Goal: Task Accomplishment & Management: Use online tool/utility

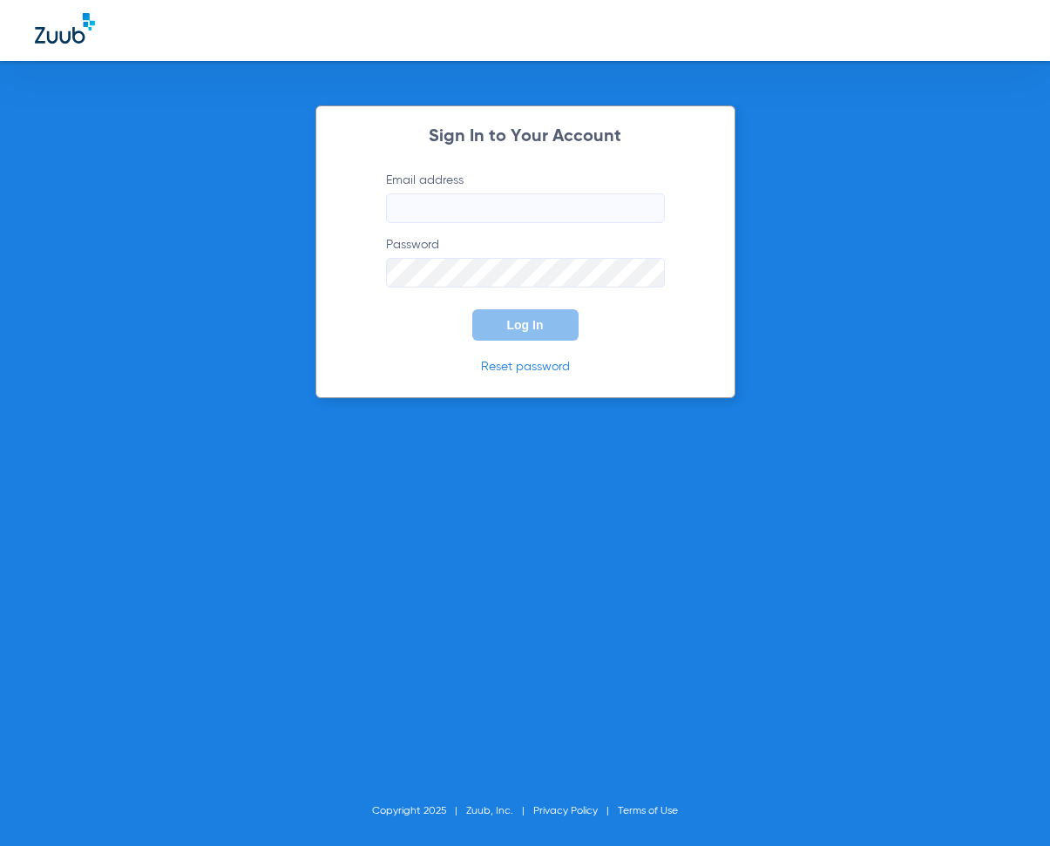
click at [399, 208] on input "Email address" at bounding box center [525, 208] width 279 height 30
type input "[EMAIL_ADDRESS][DOMAIN_NAME]"
click at [537, 335] on button "Log In" at bounding box center [525, 324] width 106 height 31
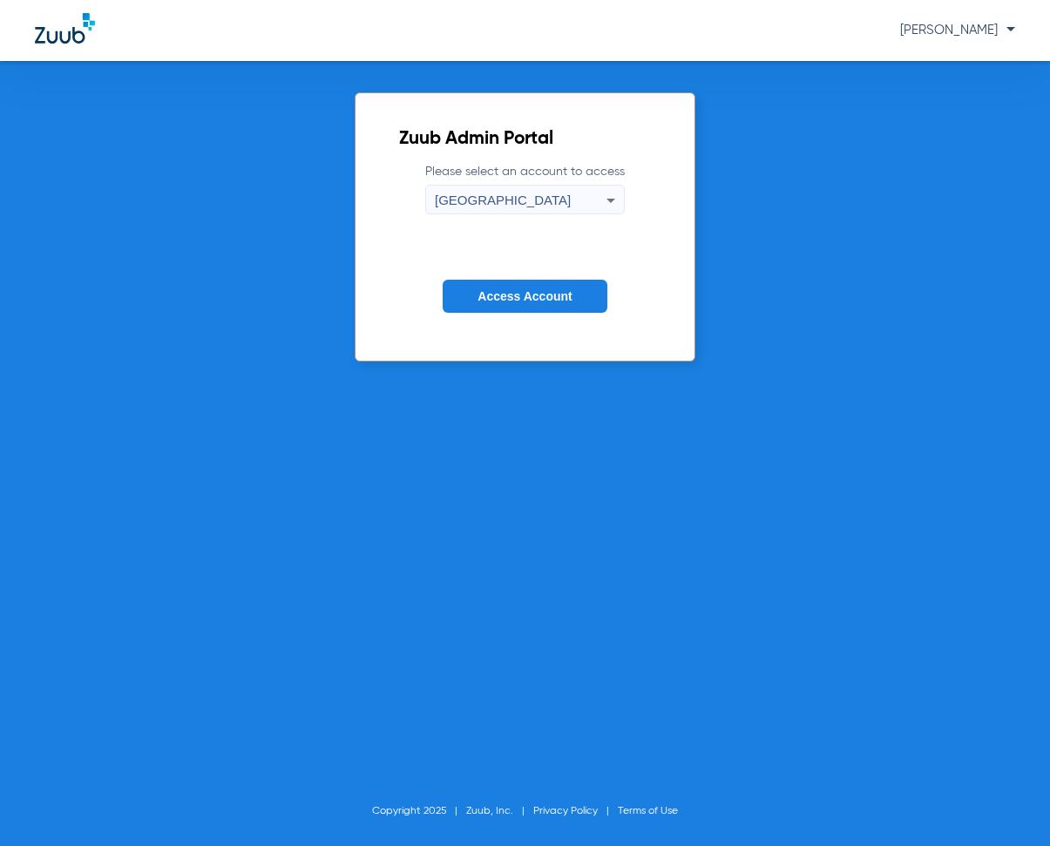
click at [605, 194] on icon at bounding box center [610, 200] width 21 height 21
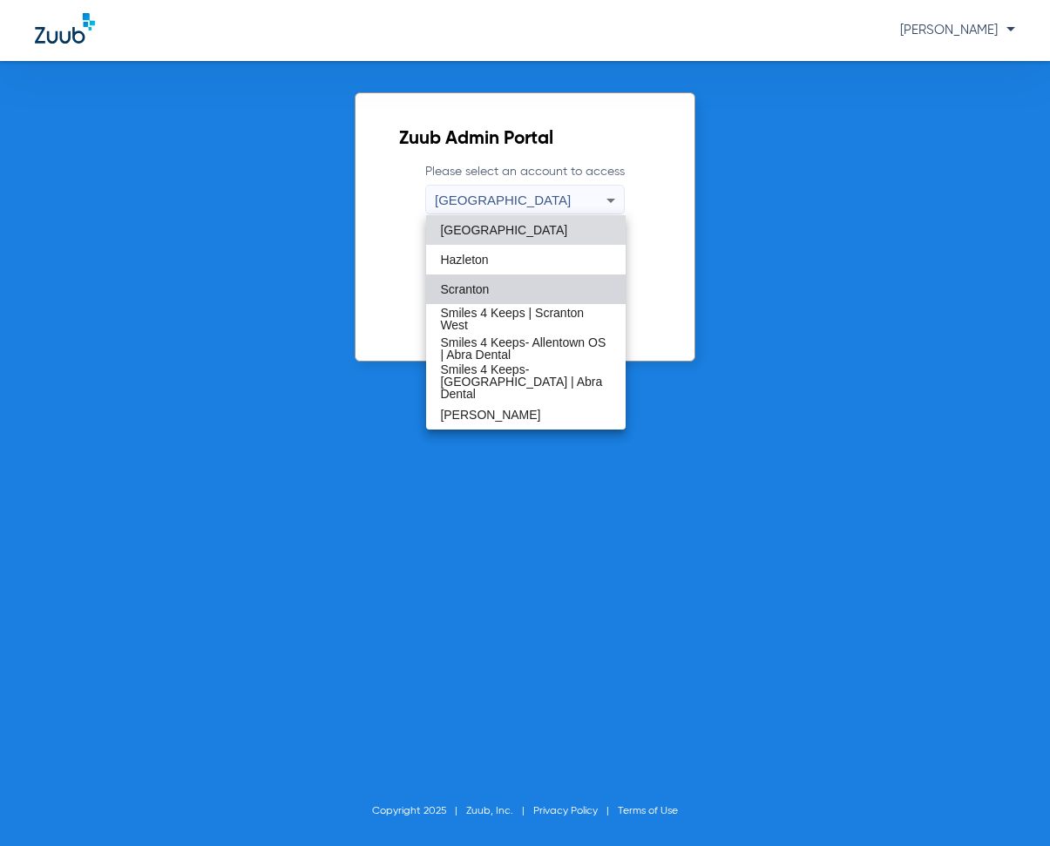
click at [477, 288] on span "Scranton" at bounding box center [464, 289] width 49 height 12
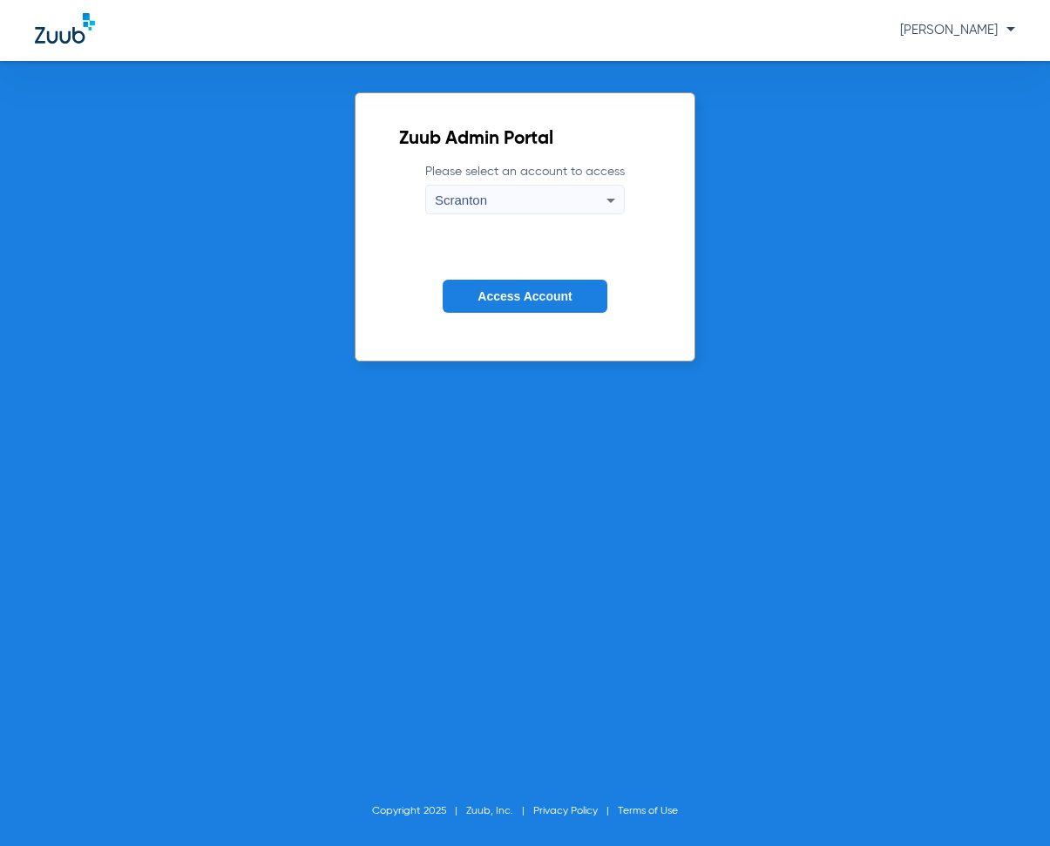
click at [545, 291] on span "Access Account" at bounding box center [524, 296] width 94 height 14
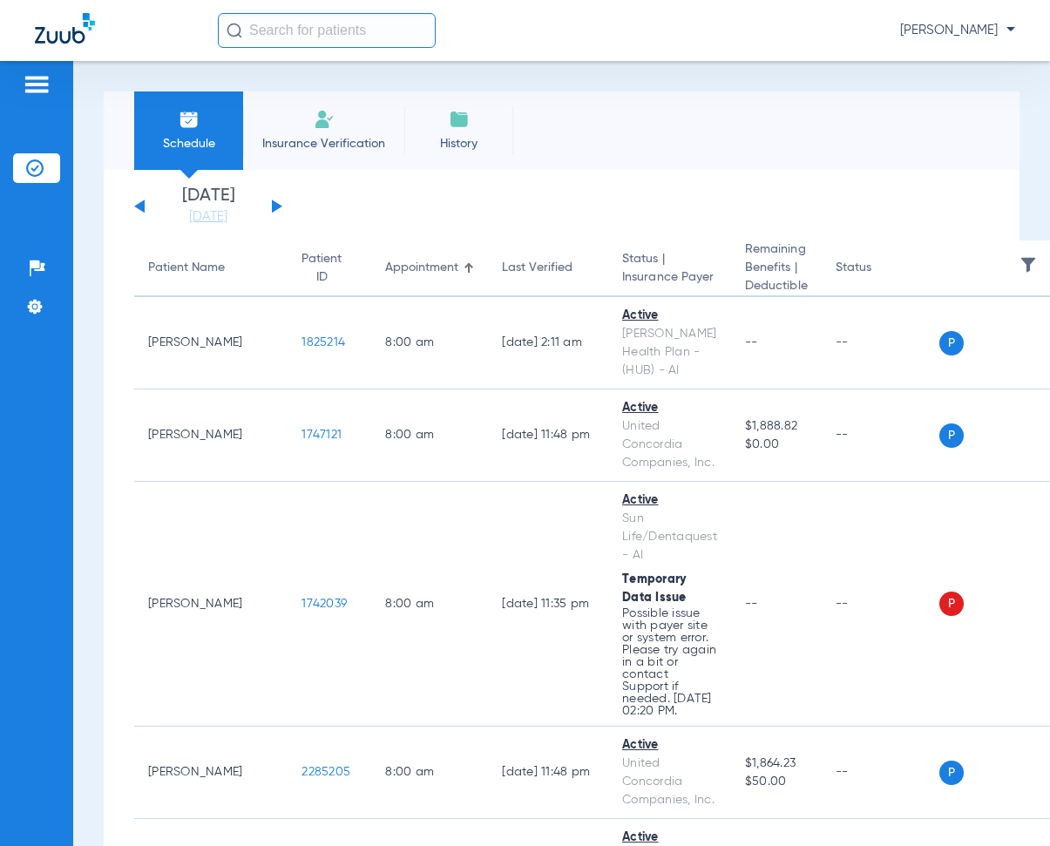
click at [274, 208] on button at bounding box center [277, 206] width 10 height 13
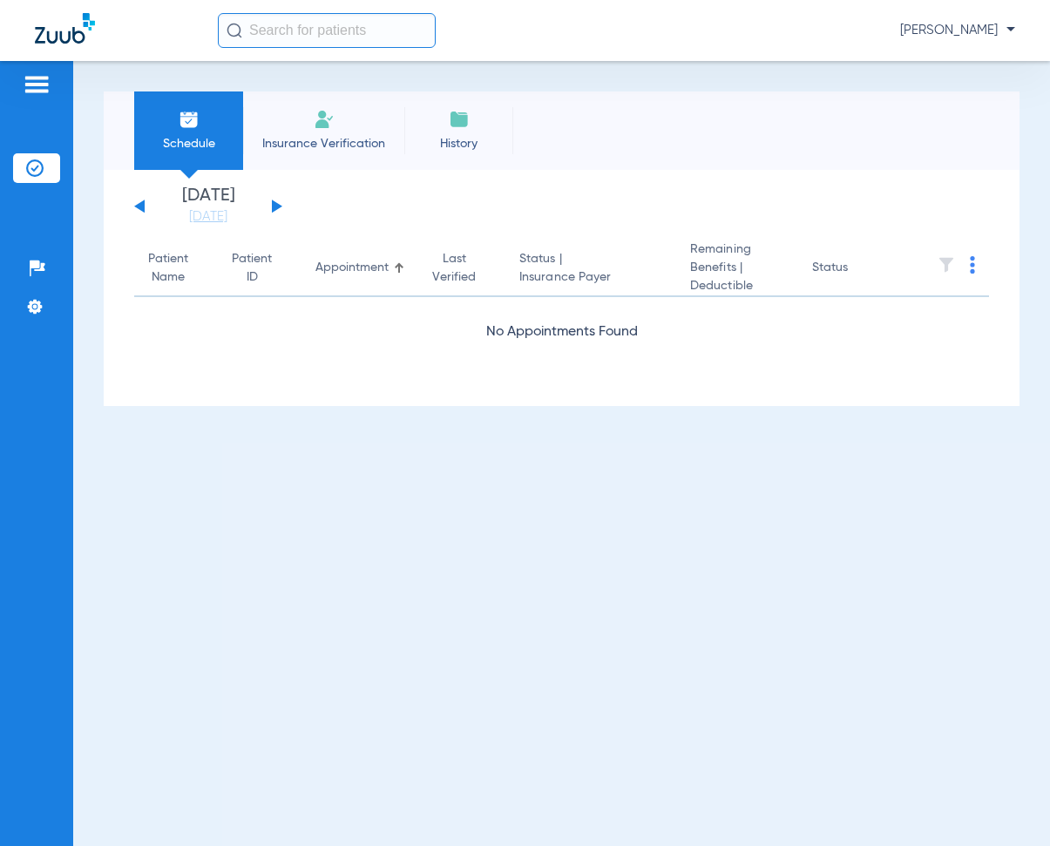
click at [274, 208] on button at bounding box center [277, 206] width 10 height 13
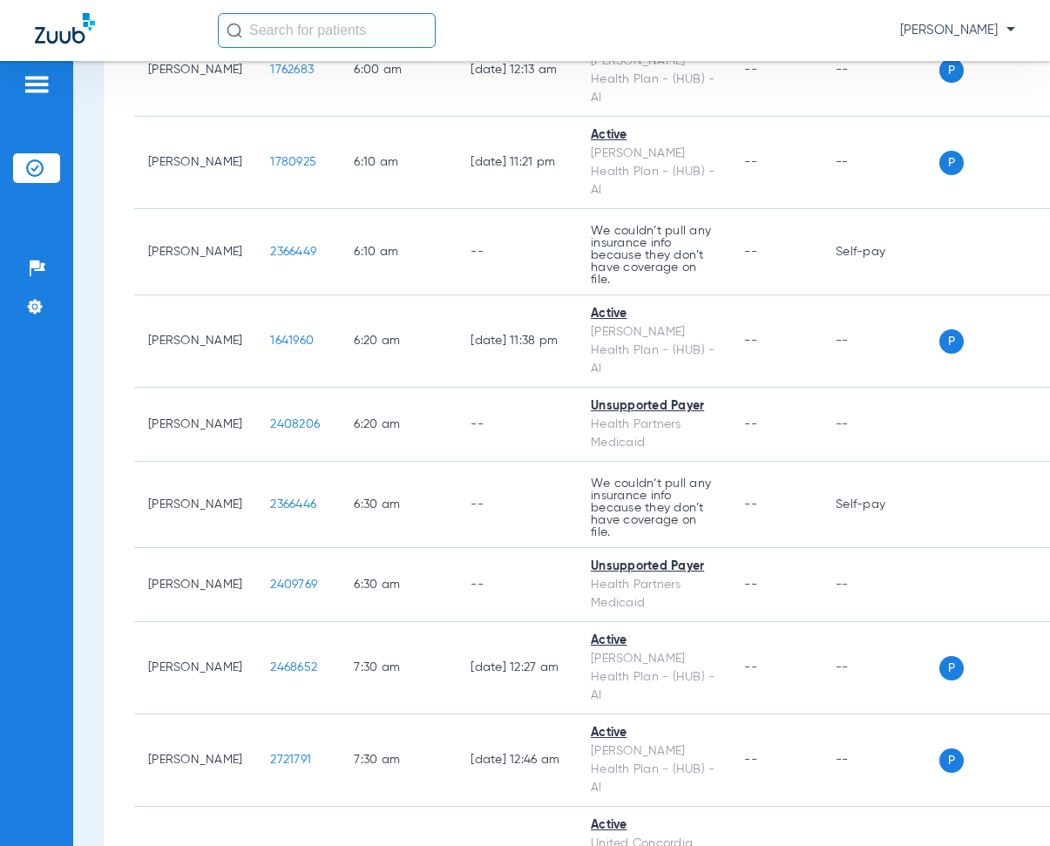
scroll to position [349, 0]
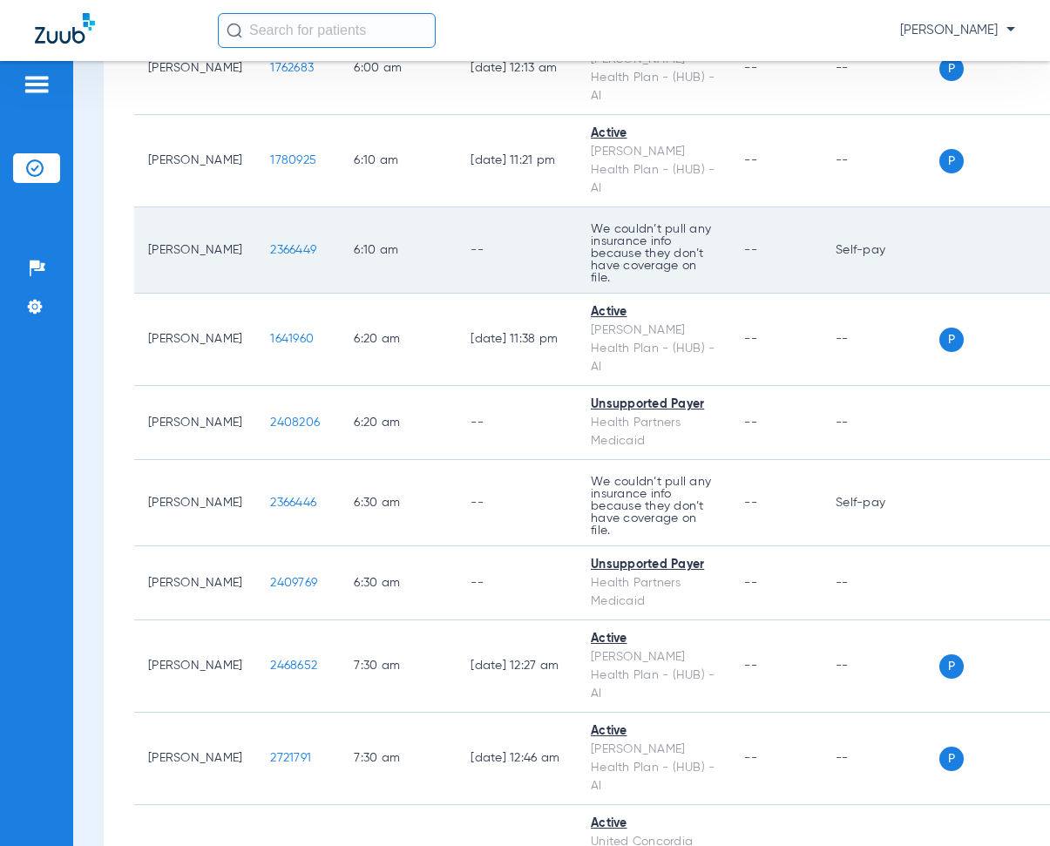
drag, startPoint x: 252, startPoint y: 232, endPoint x: 328, endPoint y: 241, distance: 76.4
click at [328, 241] on tr "[PERSON_NAME] 2366449 6:10 AM -- We couldn’t pull any insurance info because th…" at bounding box center [602, 250] width 937 height 86
copy span "2366449"
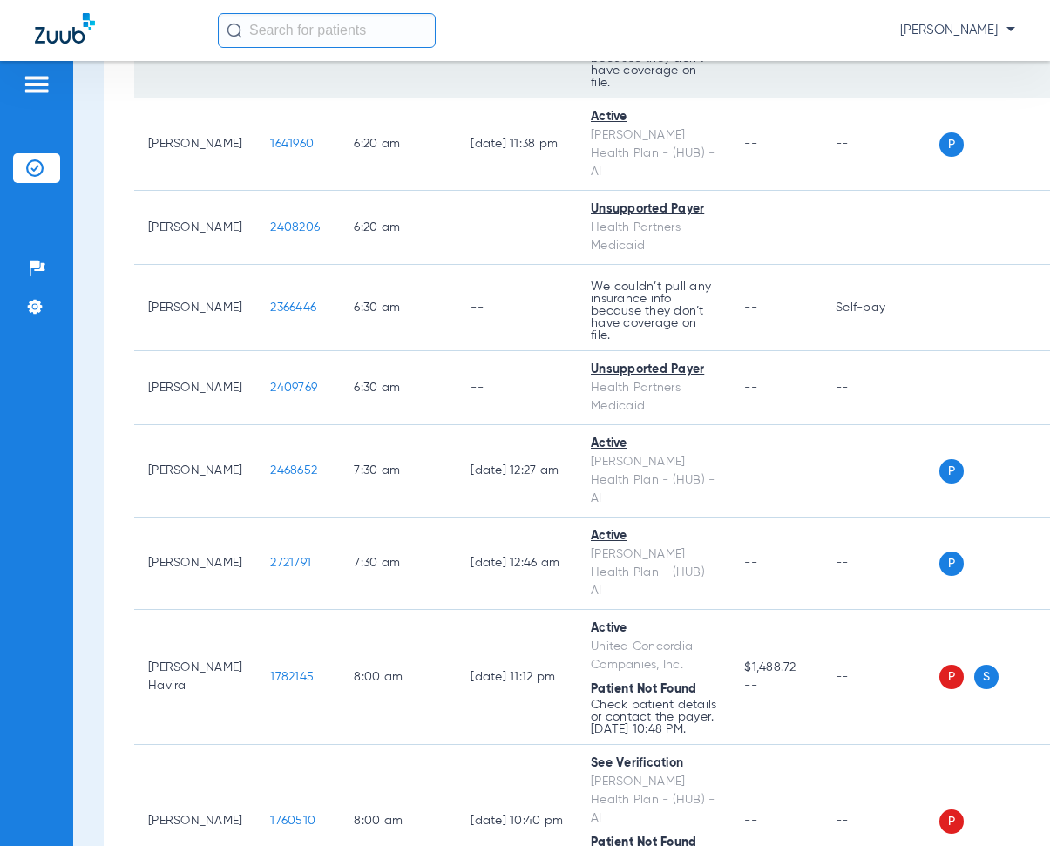
scroll to position [610, 0]
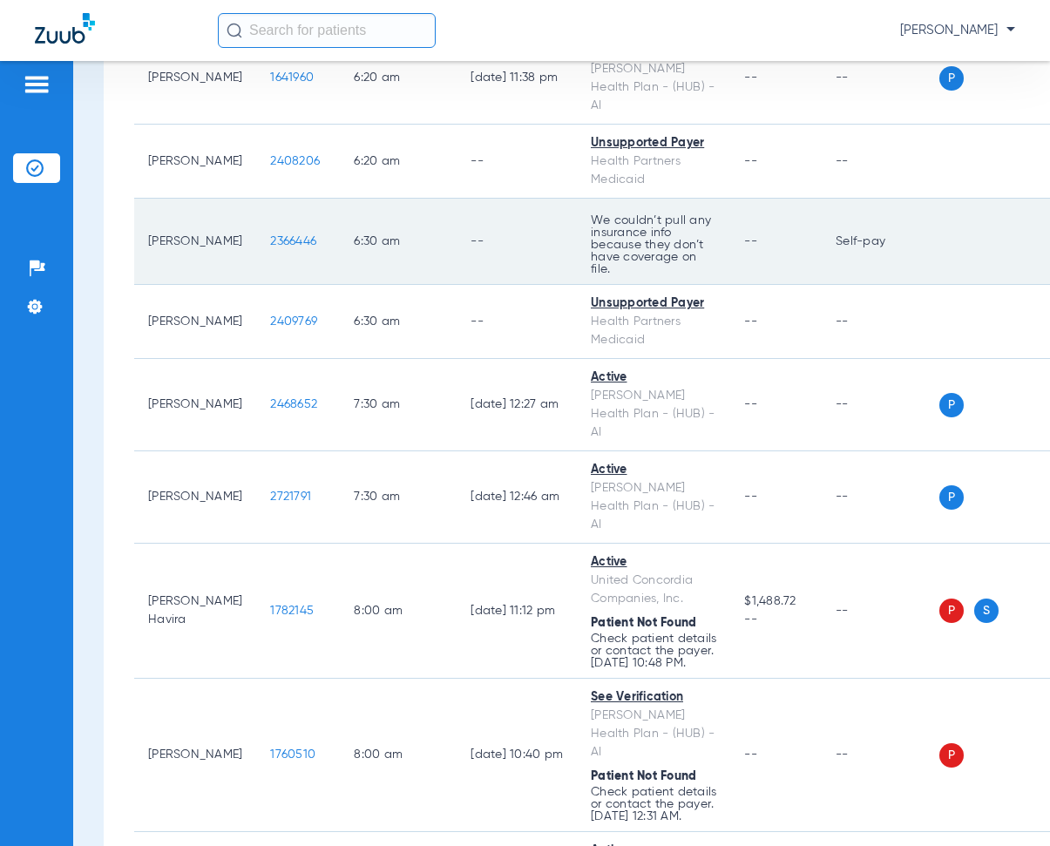
drag, startPoint x: 252, startPoint y: 221, endPoint x: 304, endPoint y: 237, distance: 54.6
click at [304, 237] on td "2366446" at bounding box center [298, 242] width 84 height 86
click at [282, 199] on td "2366446" at bounding box center [298, 242] width 84 height 86
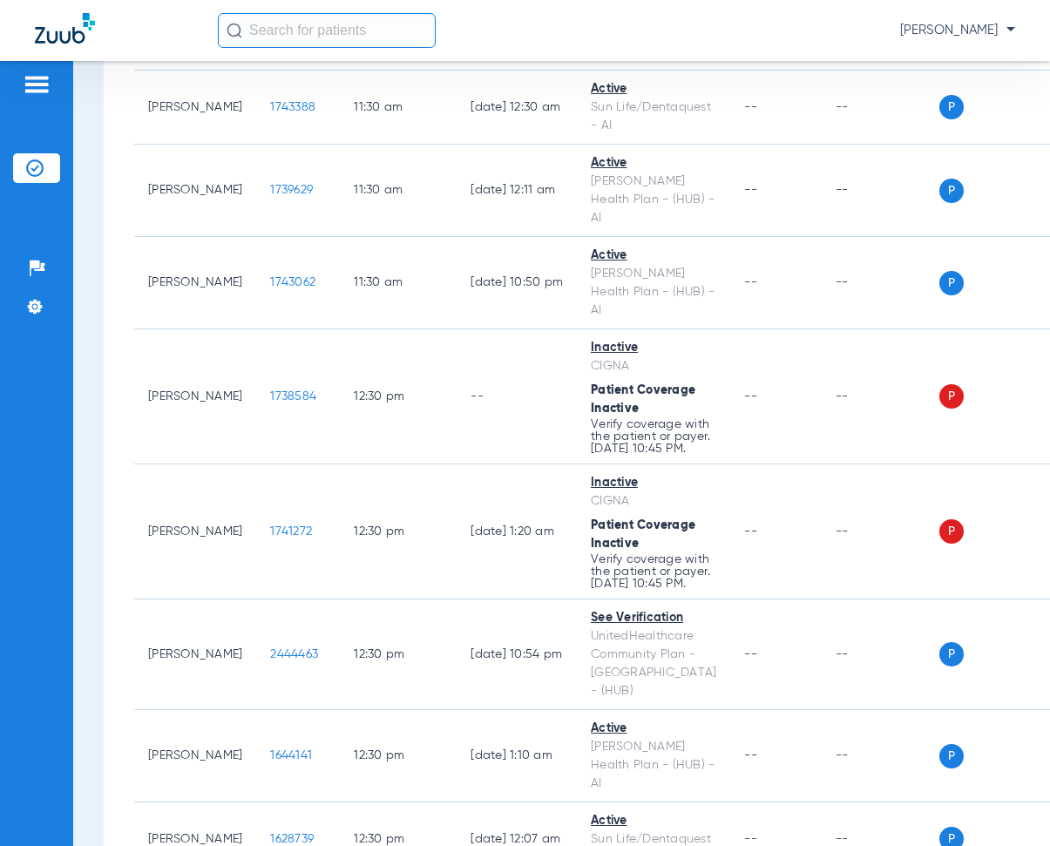
scroll to position [5228, 0]
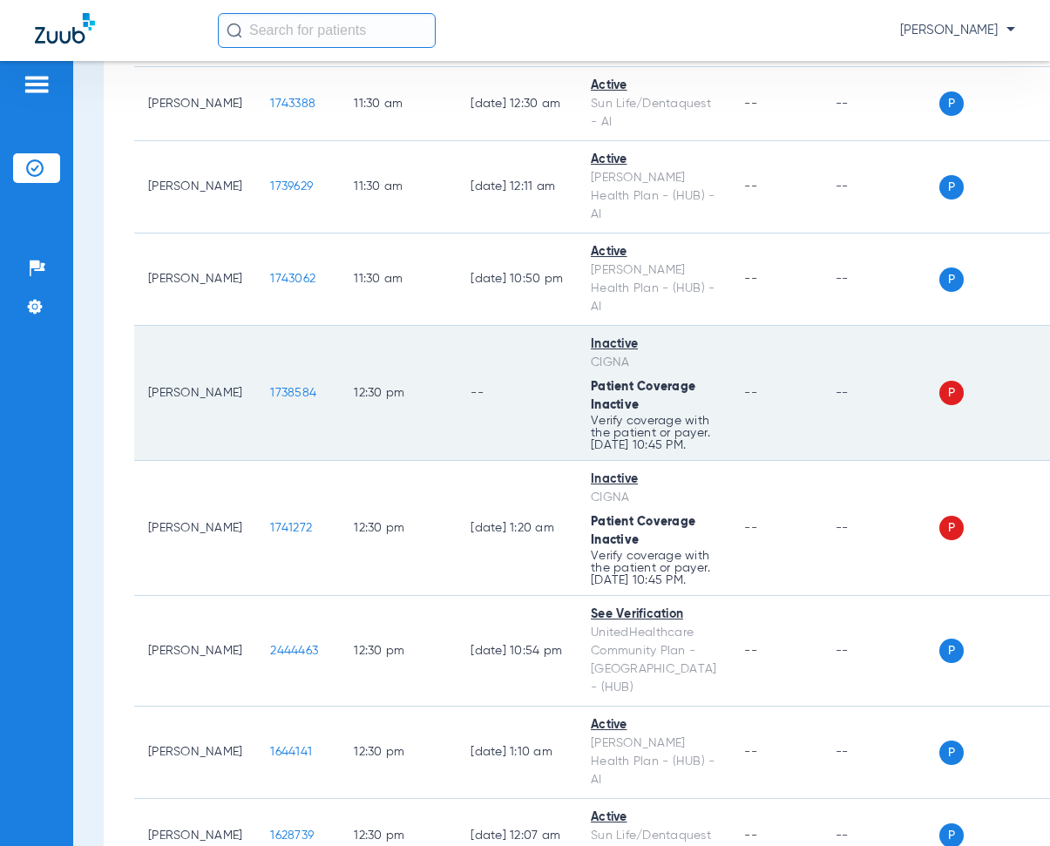
drag, startPoint x: 254, startPoint y: 296, endPoint x: 317, endPoint y: 306, distance: 63.5
click at [317, 326] on td "1738584" at bounding box center [298, 393] width 84 height 135
copy span "1738584"
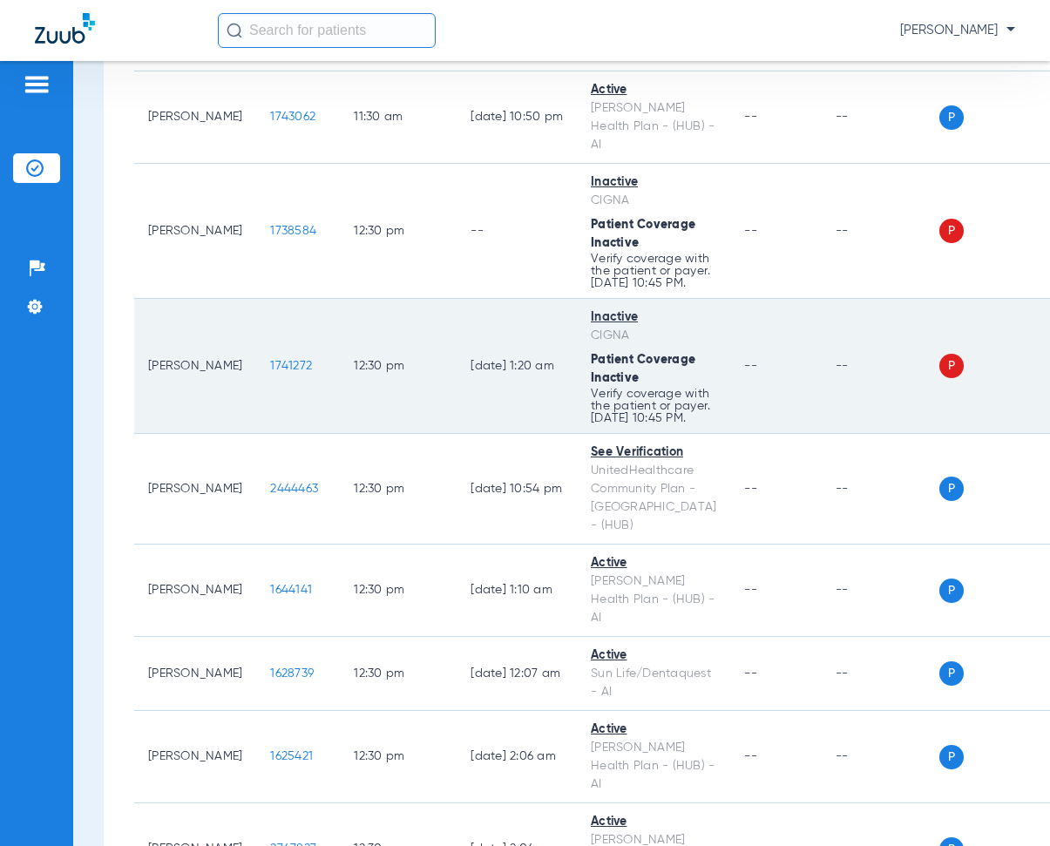
scroll to position [5402, 0]
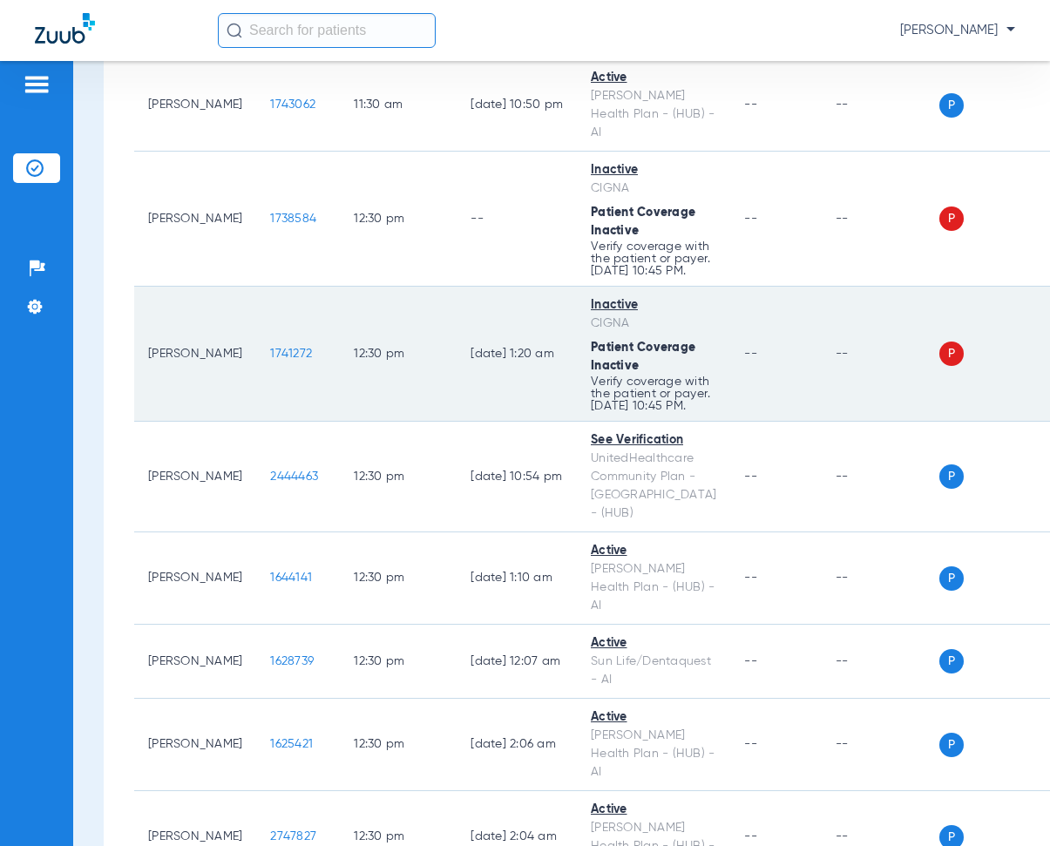
drag, startPoint x: 252, startPoint y: 299, endPoint x: 315, endPoint y: 312, distance: 64.1
click at [315, 312] on td "1741272" at bounding box center [298, 354] width 84 height 135
copy span "1741272"
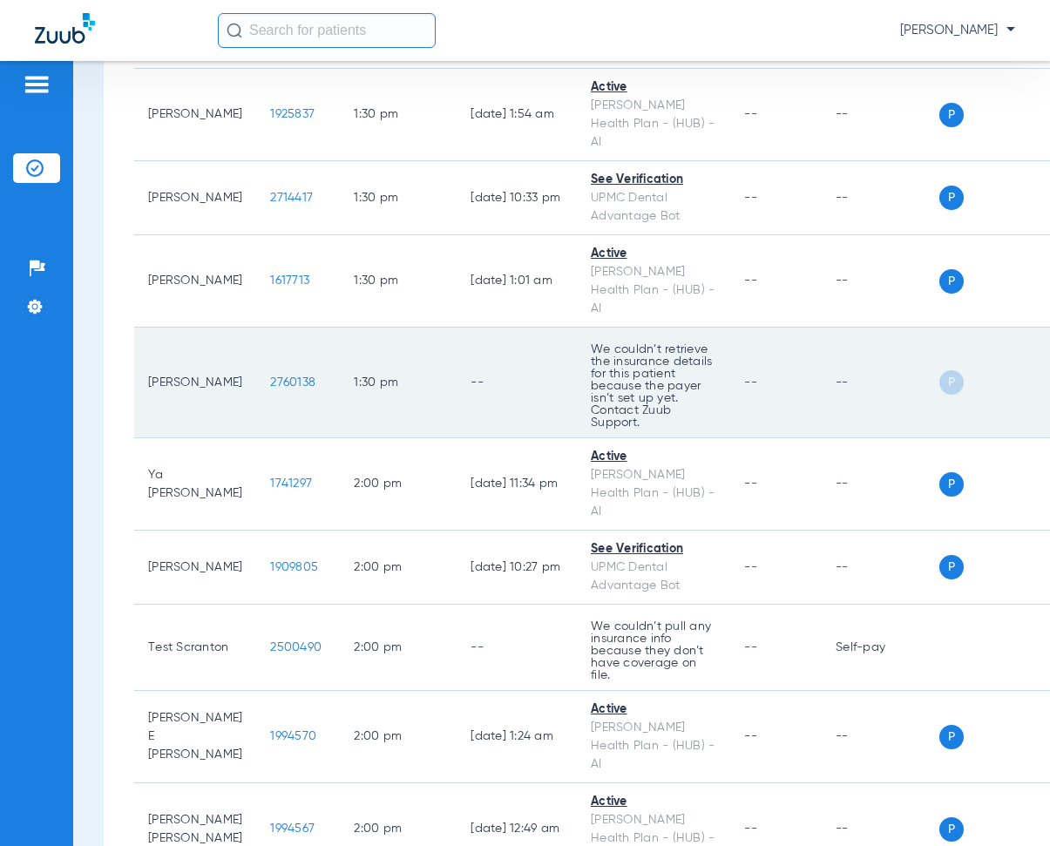
scroll to position [7057, 0]
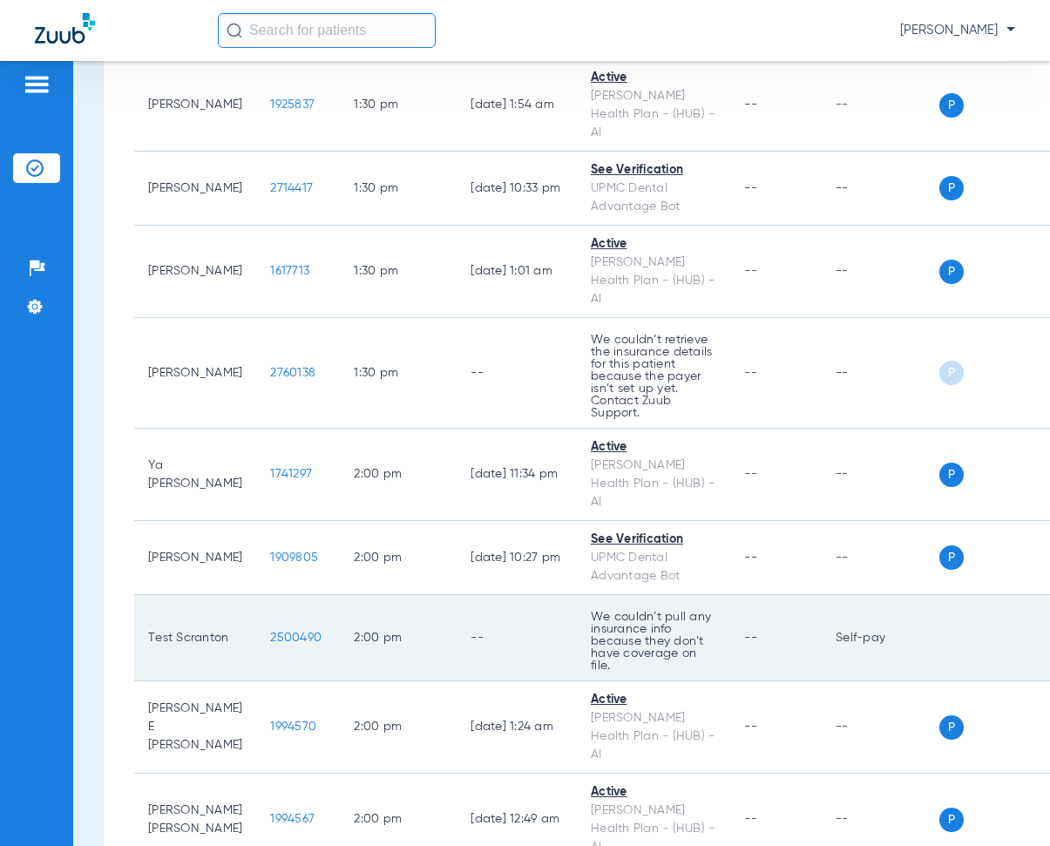
drag, startPoint x: 256, startPoint y: 343, endPoint x: 325, endPoint y: 355, distance: 69.9
click at [325, 595] on tr "Test Scranton 2500490 2:00 PM -- We couldn’t pull any insurance info because th…" at bounding box center [602, 638] width 937 height 86
copy span "2500490"
click at [406, 595] on td "2:00 PM" at bounding box center [398, 638] width 117 height 86
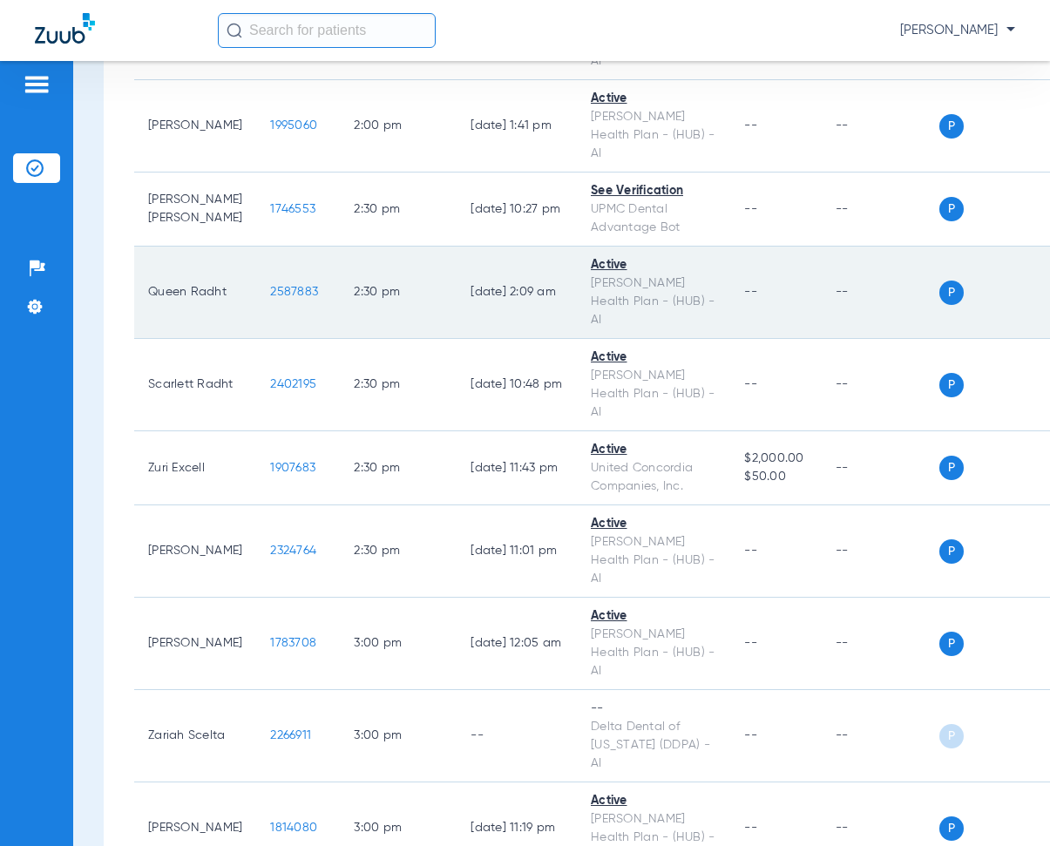
scroll to position [7938, 0]
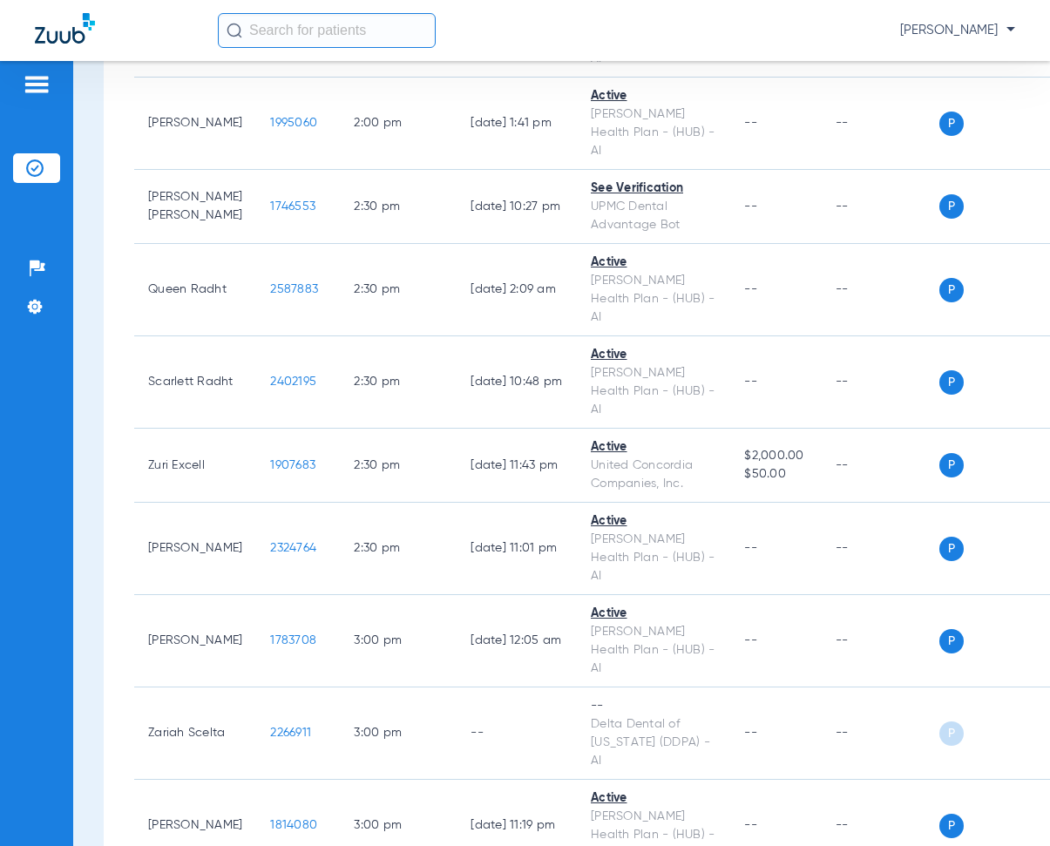
drag, startPoint x: 253, startPoint y: 503, endPoint x: 308, endPoint y: 503, distance: 54.9
copy span "1747319"
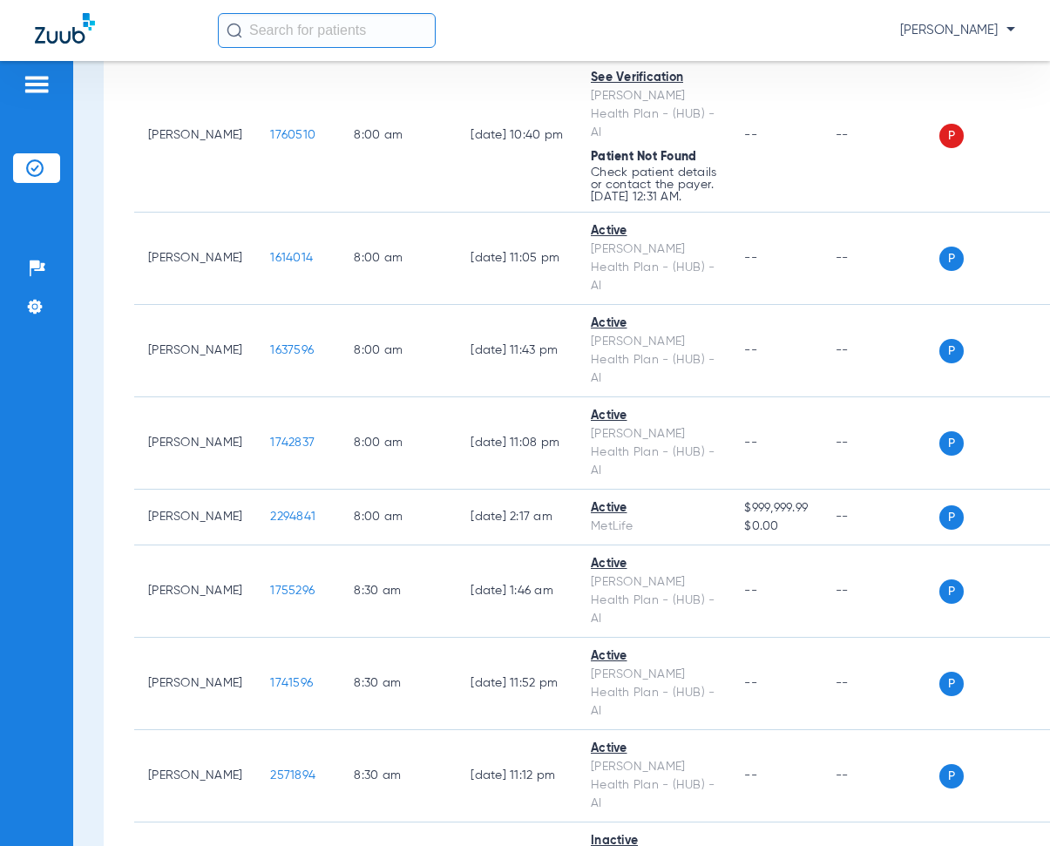
scroll to position [794, 0]
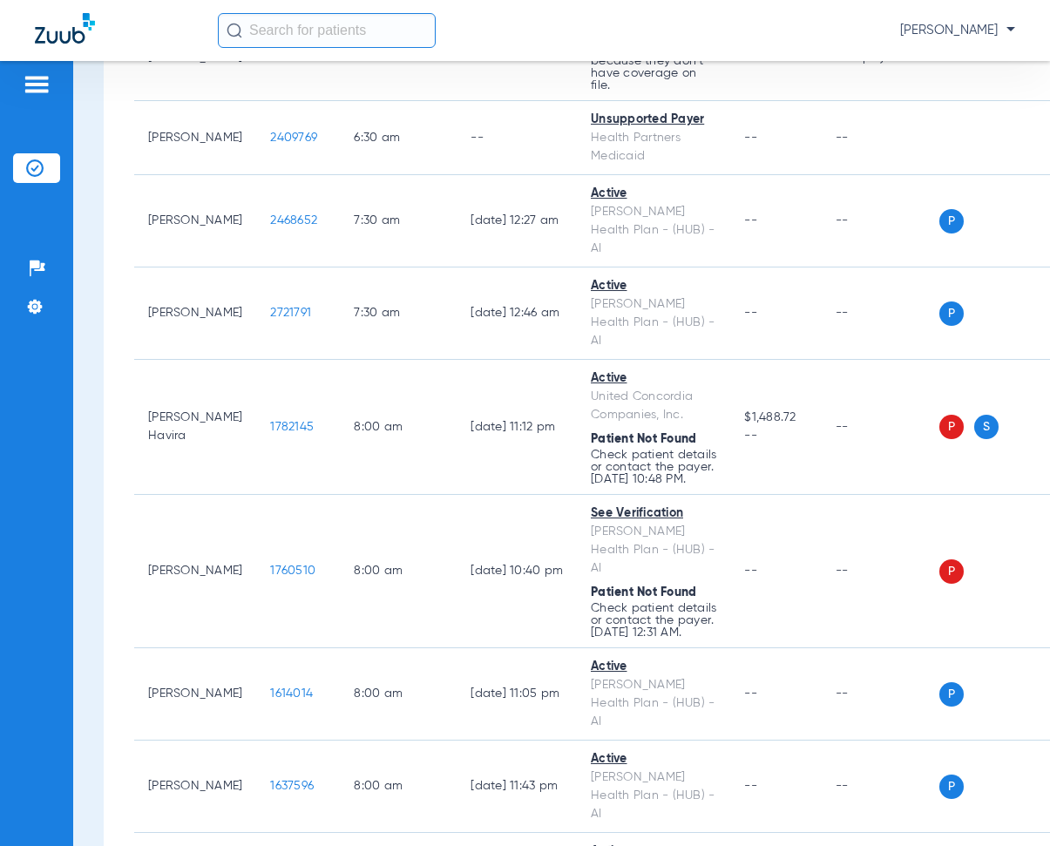
click at [1006, 30] on span "[PERSON_NAME]" at bounding box center [957, 30] width 115 height 17
click at [921, 92] on span "Log out" at bounding box center [950, 97] width 98 height 12
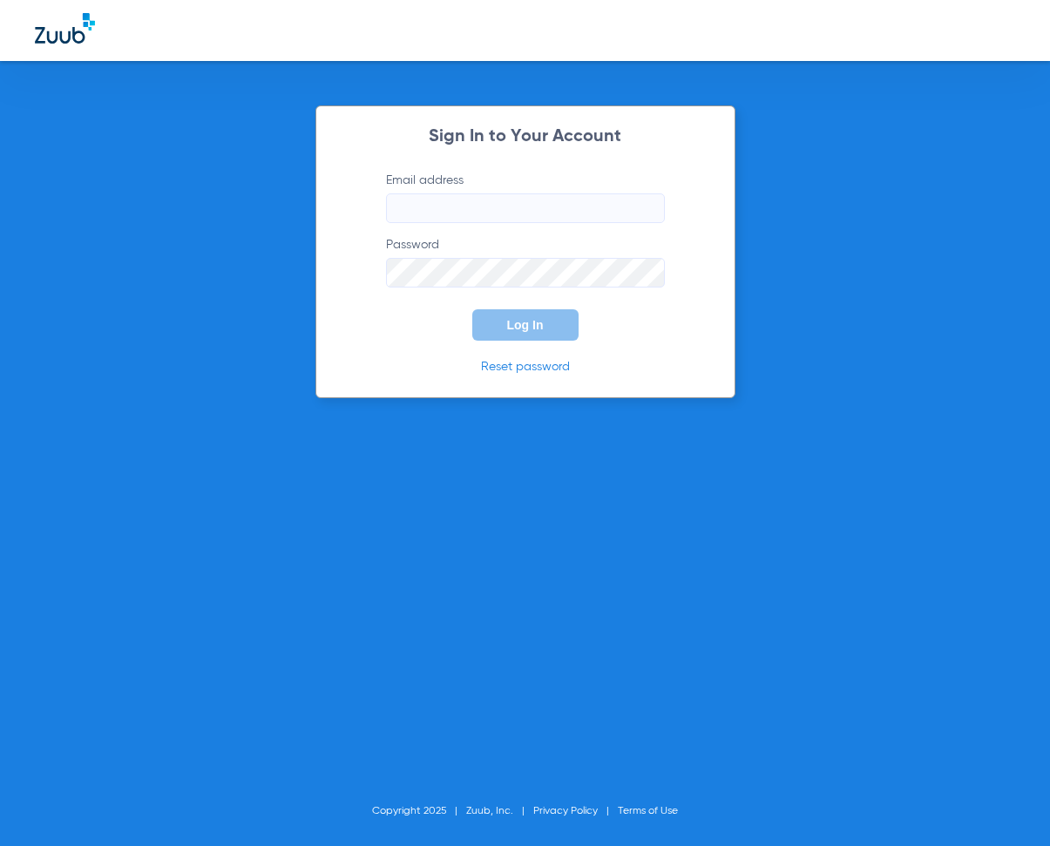
click at [398, 206] on input "Email address" at bounding box center [525, 208] width 279 height 30
type input "[EMAIL_ADDRESS][DOMAIN_NAME]"
click at [522, 327] on span "Log In" at bounding box center [525, 325] width 37 height 14
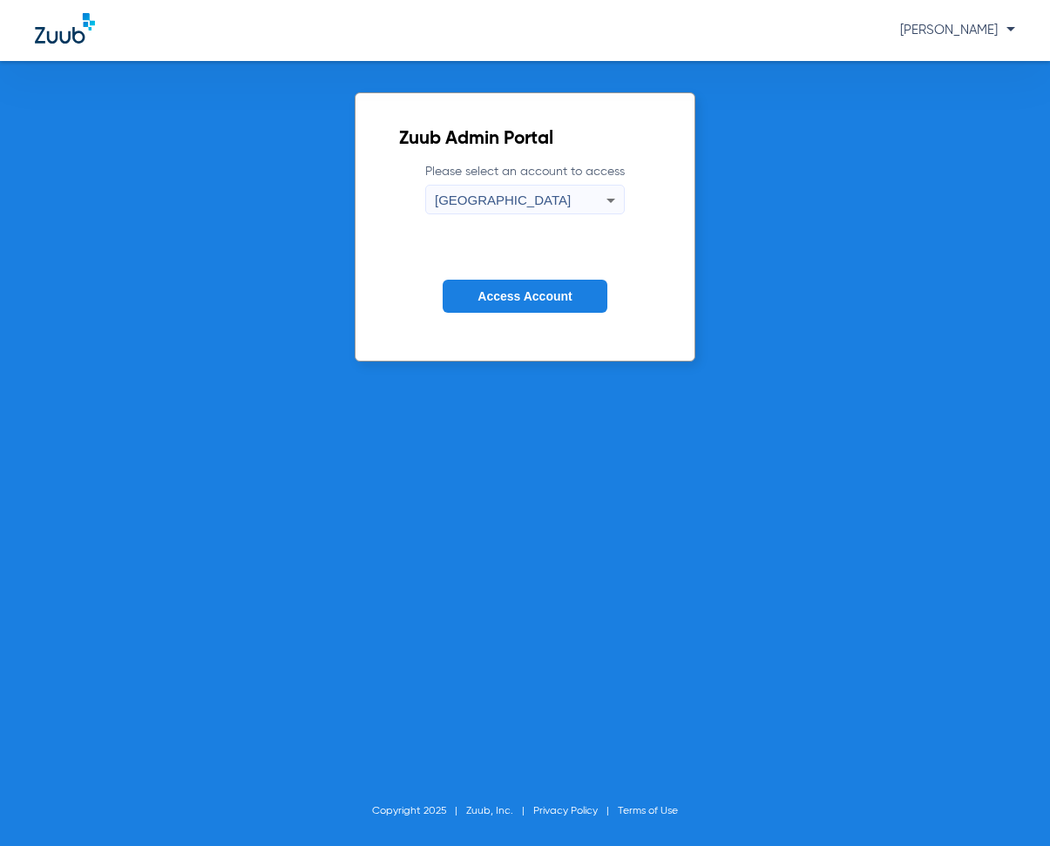
click at [613, 200] on icon at bounding box center [610, 200] width 21 height 21
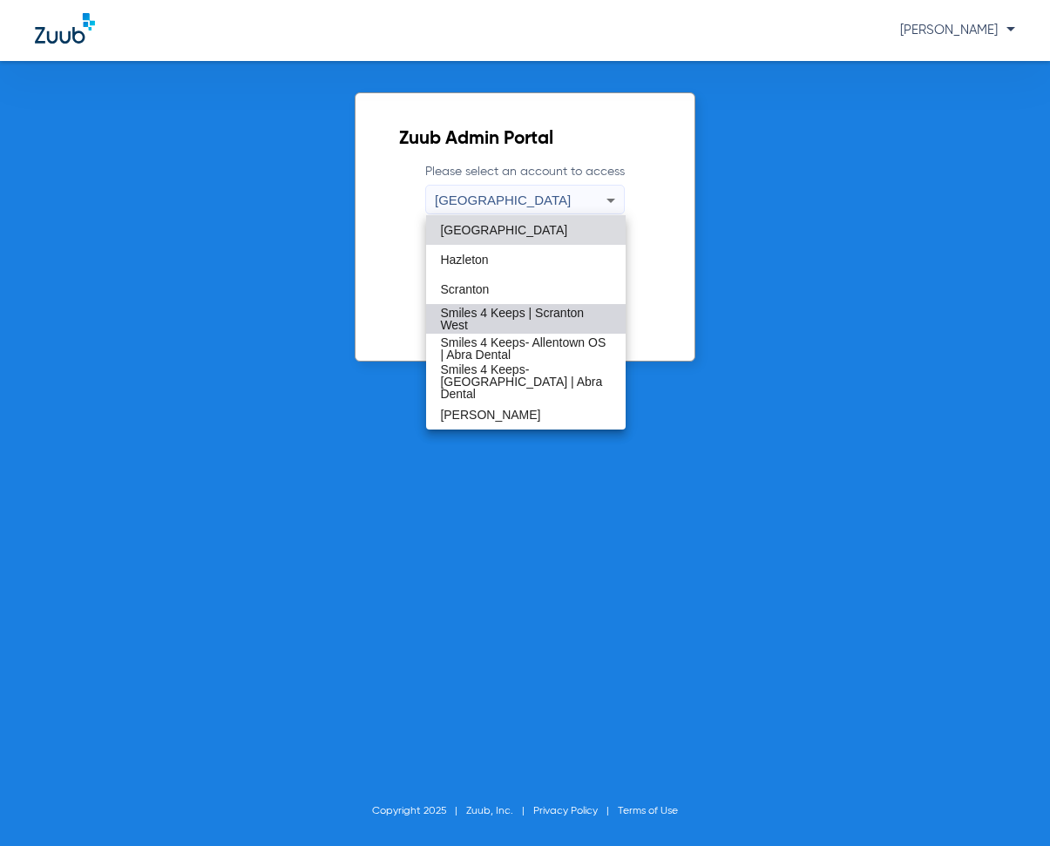
click at [501, 313] on span "Smiles 4 Keeps | Scranton West" at bounding box center [525, 319] width 171 height 24
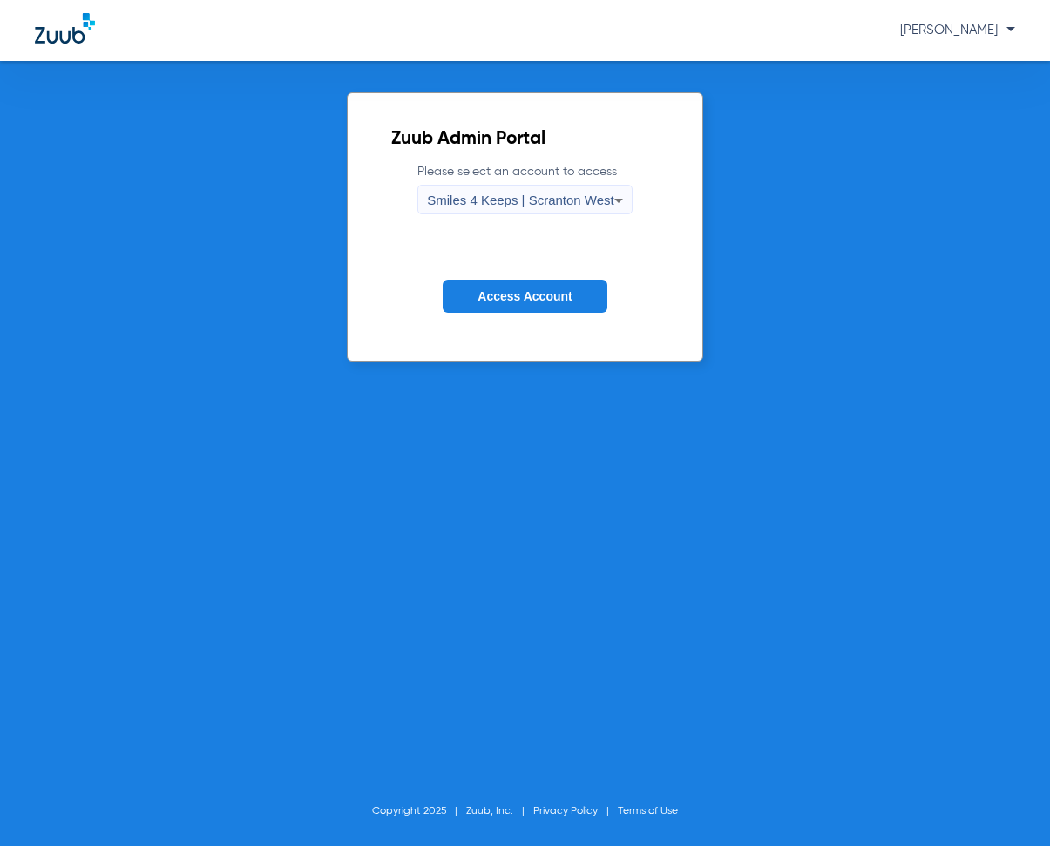
click at [518, 296] on span "Access Account" at bounding box center [524, 296] width 94 height 14
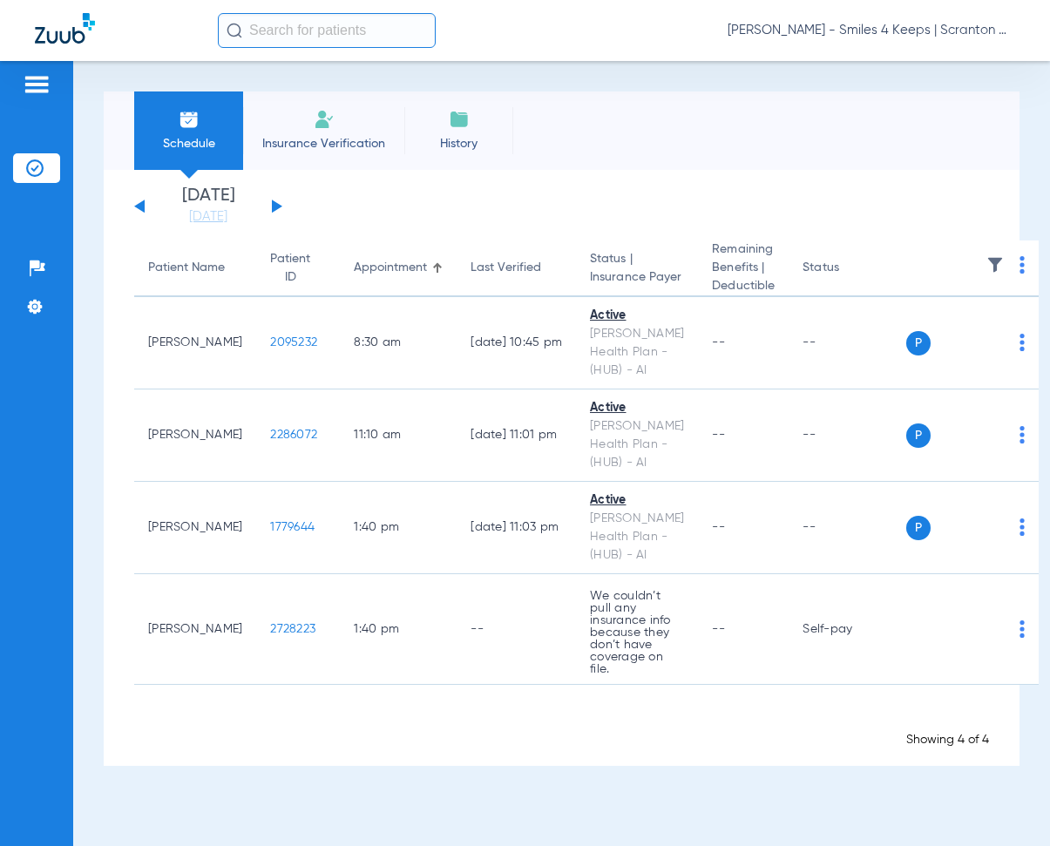
click at [276, 211] on div "[DATE] [DATE] [DATE] [DATE] [DATE] [DATE] [DATE] [DATE] [DATE] [DATE] [DATE] [D…" at bounding box center [208, 206] width 148 height 38
click at [274, 206] on button at bounding box center [277, 206] width 10 height 13
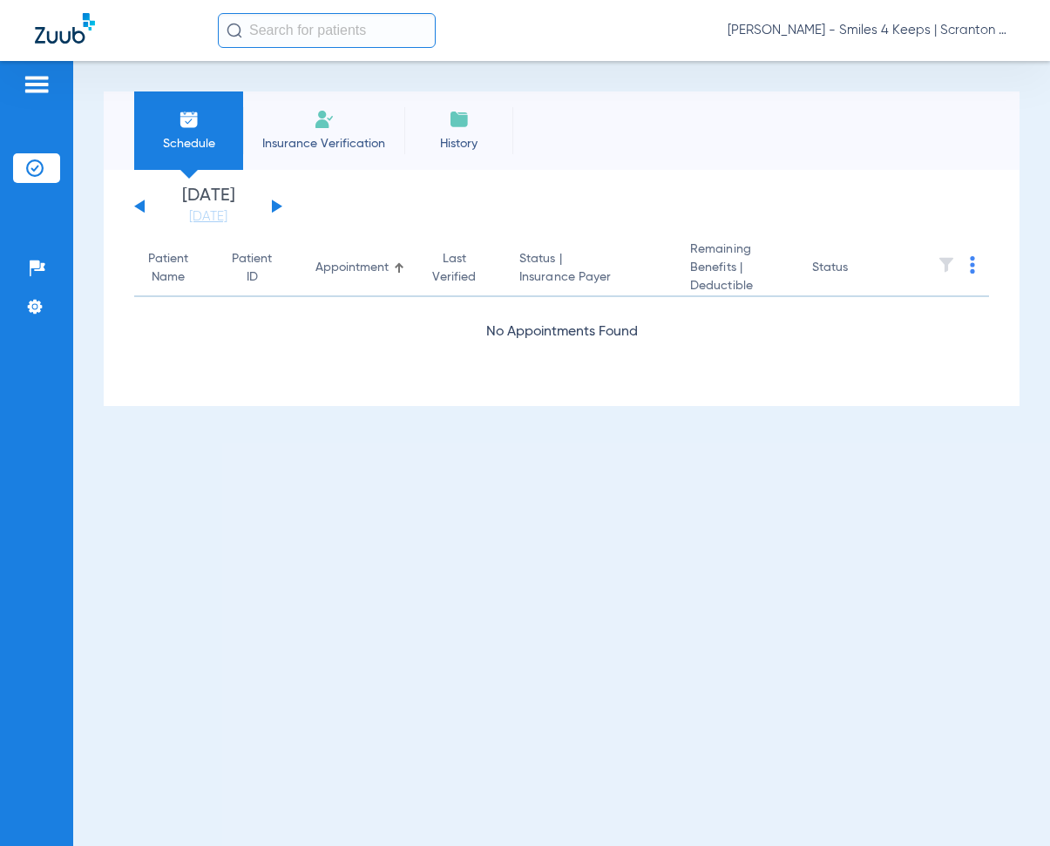
click at [276, 206] on button at bounding box center [277, 206] width 10 height 13
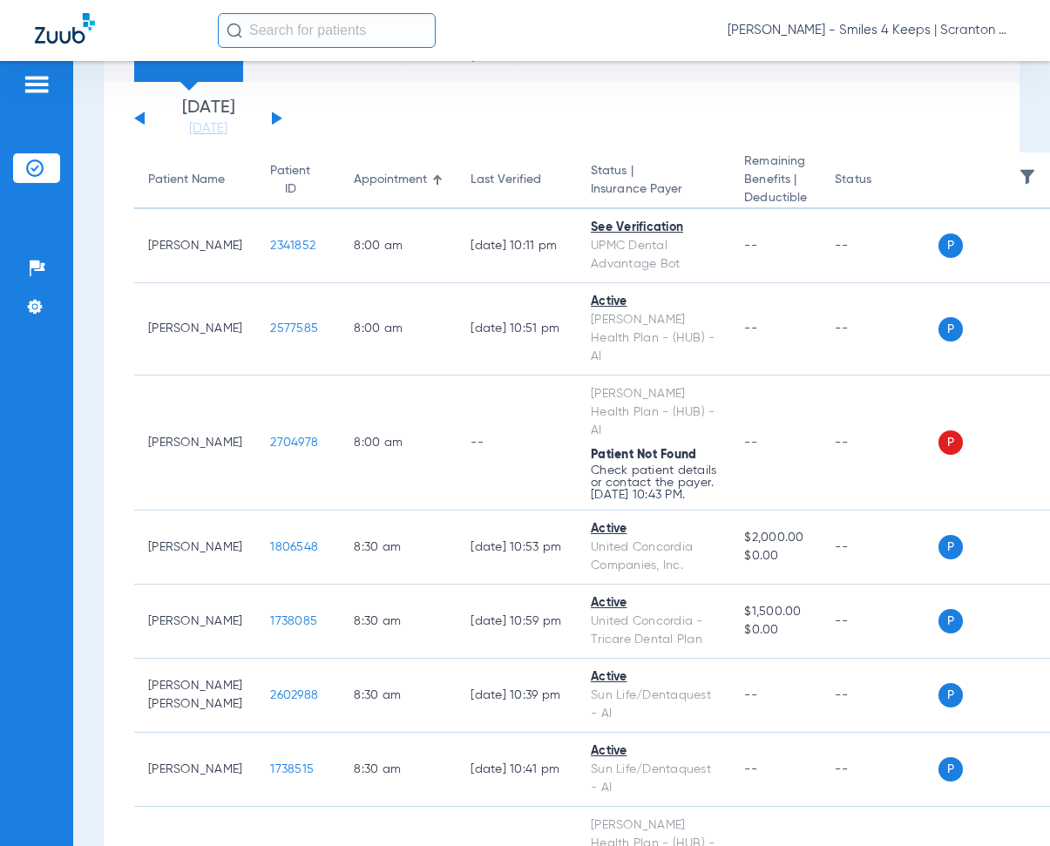
scroll to position [87, 0]
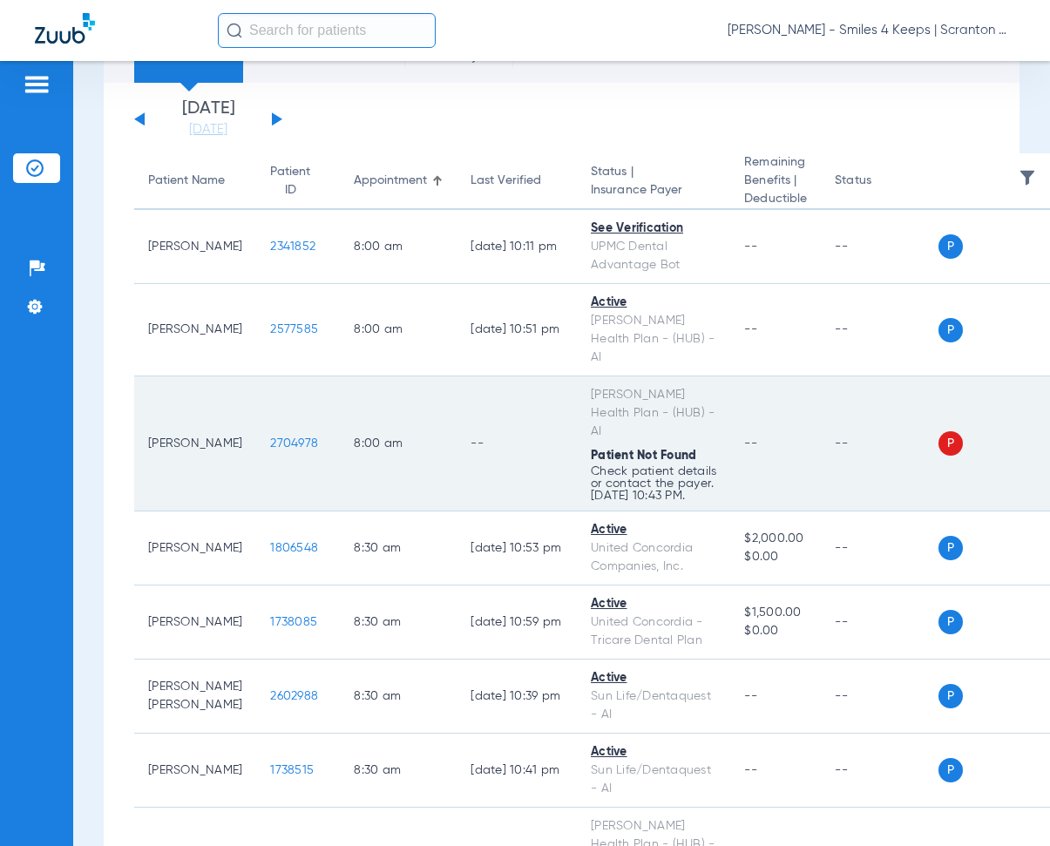
drag, startPoint x: 237, startPoint y: 435, endPoint x: 301, endPoint y: 444, distance: 65.2
click at [301, 444] on td "2704978" at bounding box center [298, 443] width 84 height 135
copy span "2704978"
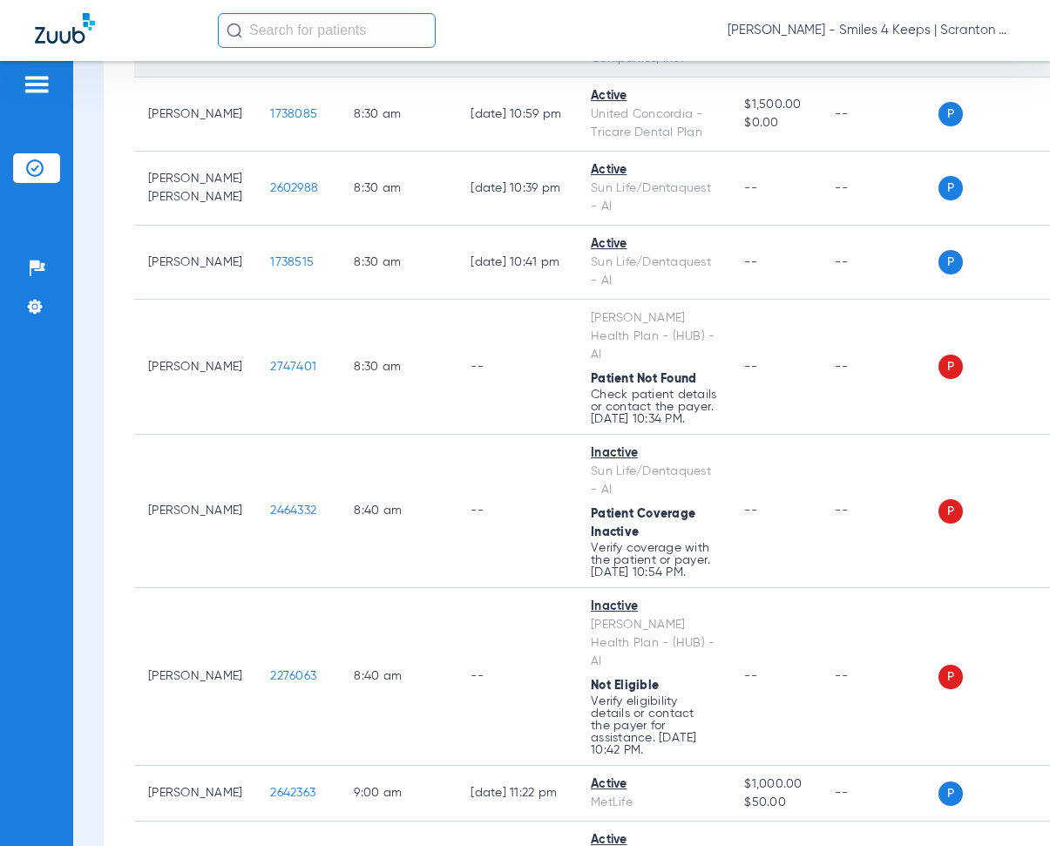
scroll to position [610, 0]
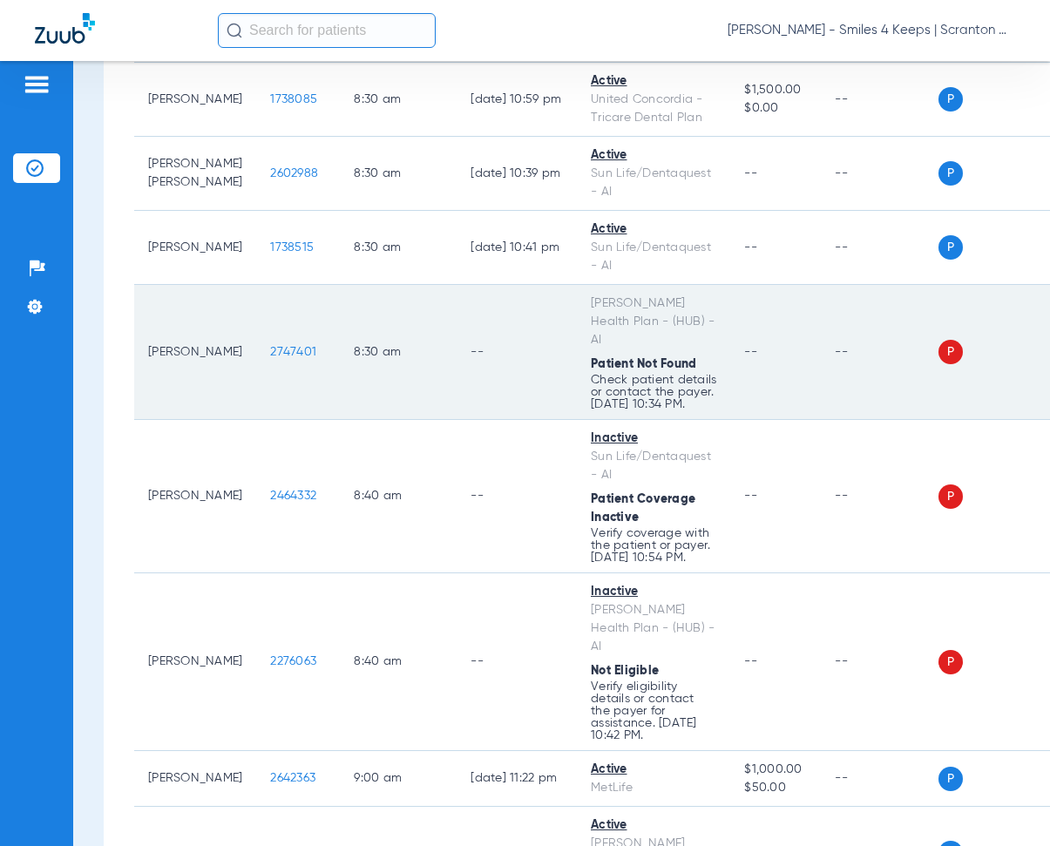
drag, startPoint x: 235, startPoint y: 428, endPoint x: 296, endPoint y: 434, distance: 61.3
click at [296, 420] on td "2747401" at bounding box center [298, 352] width 84 height 135
copy span "2747401"
click at [457, 374] on td "--" at bounding box center [517, 352] width 120 height 135
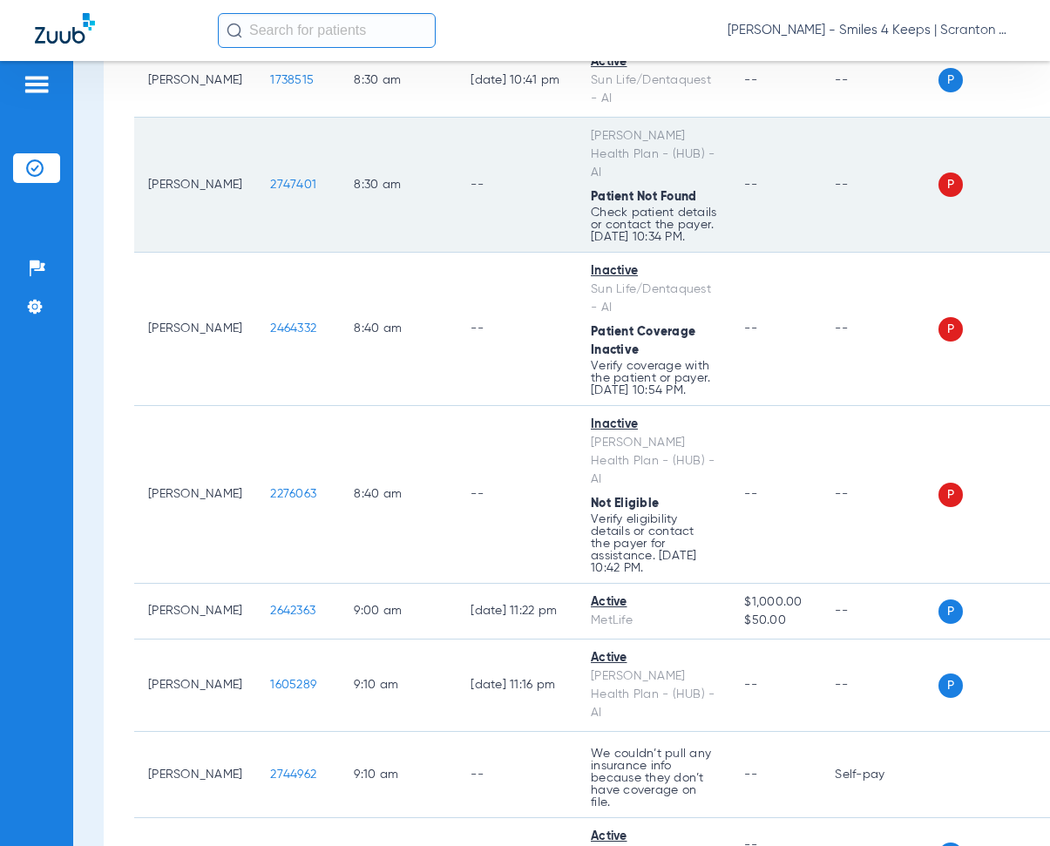
scroll to position [784, 0]
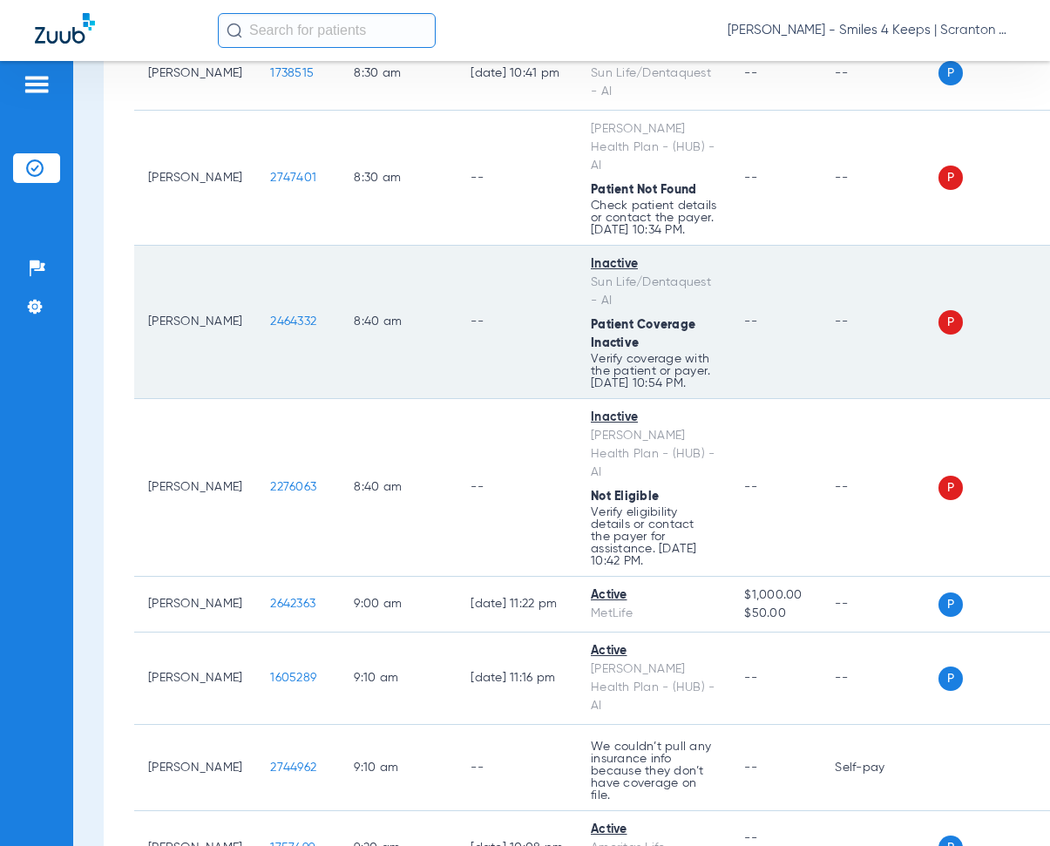
drag, startPoint x: 245, startPoint y: 432, endPoint x: 304, endPoint y: 449, distance: 61.5
click at [304, 399] on td "2464332" at bounding box center [298, 322] width 84 height 153
copy span "2464332"
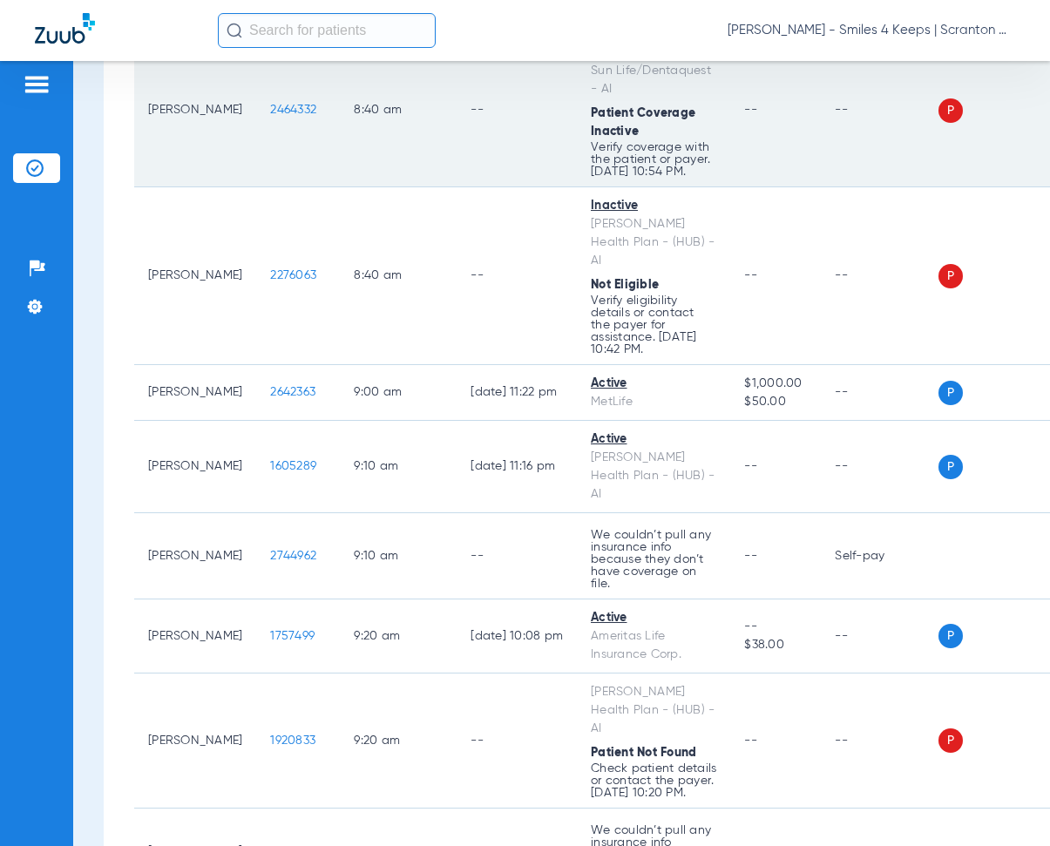
scroll to position [1046, 0]
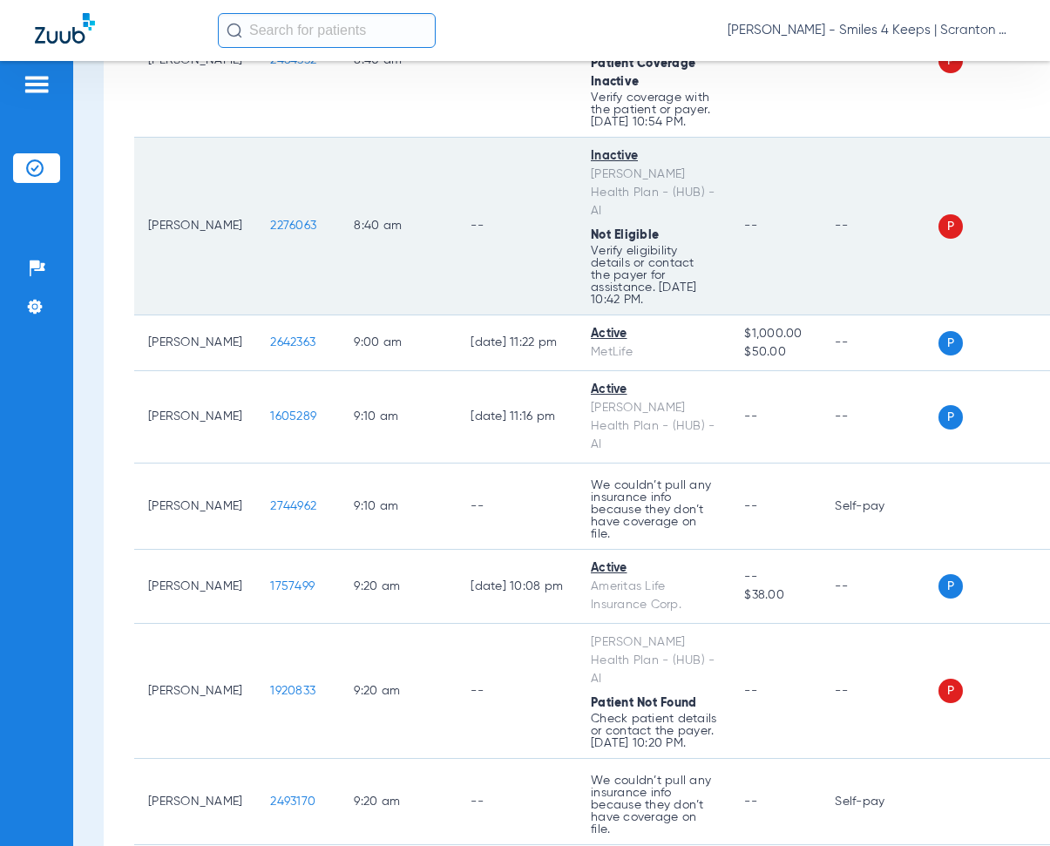
drag, startPoint x: 237, startPoint y: 377, endPoint x: 290, endPoint y: 382, distance: 53.3
click at [290, 315] on td "2276063" at bounding box center [298, 227] width 84 height 178
copy span "2276063"
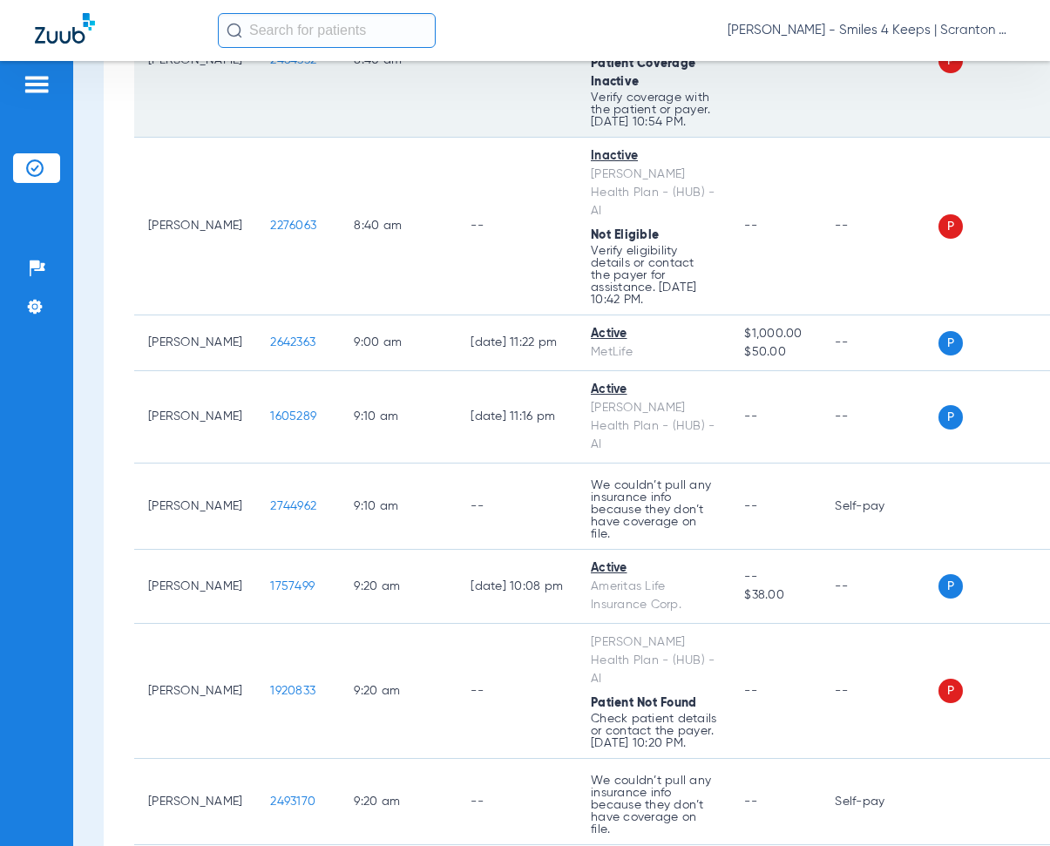
click at [405, 138] on td "8:40 AM" at bounding box center [398, 60] width 117 height 153
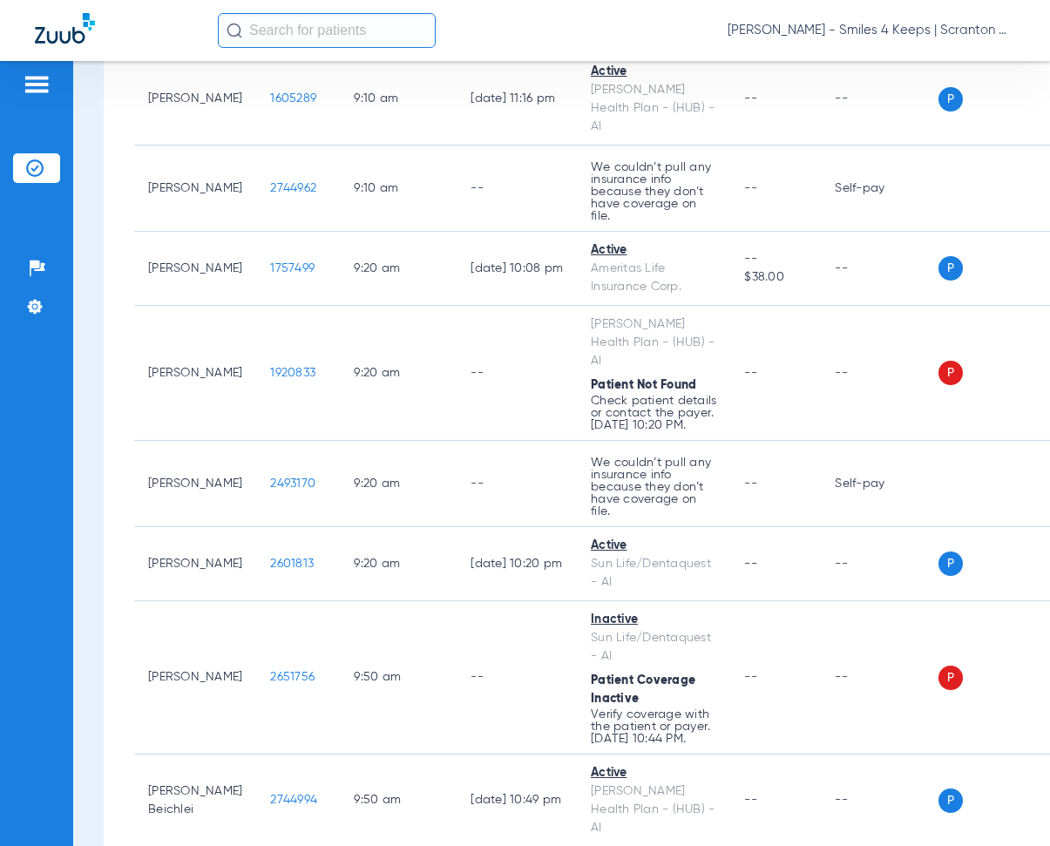
scroll to position [1394, 0]
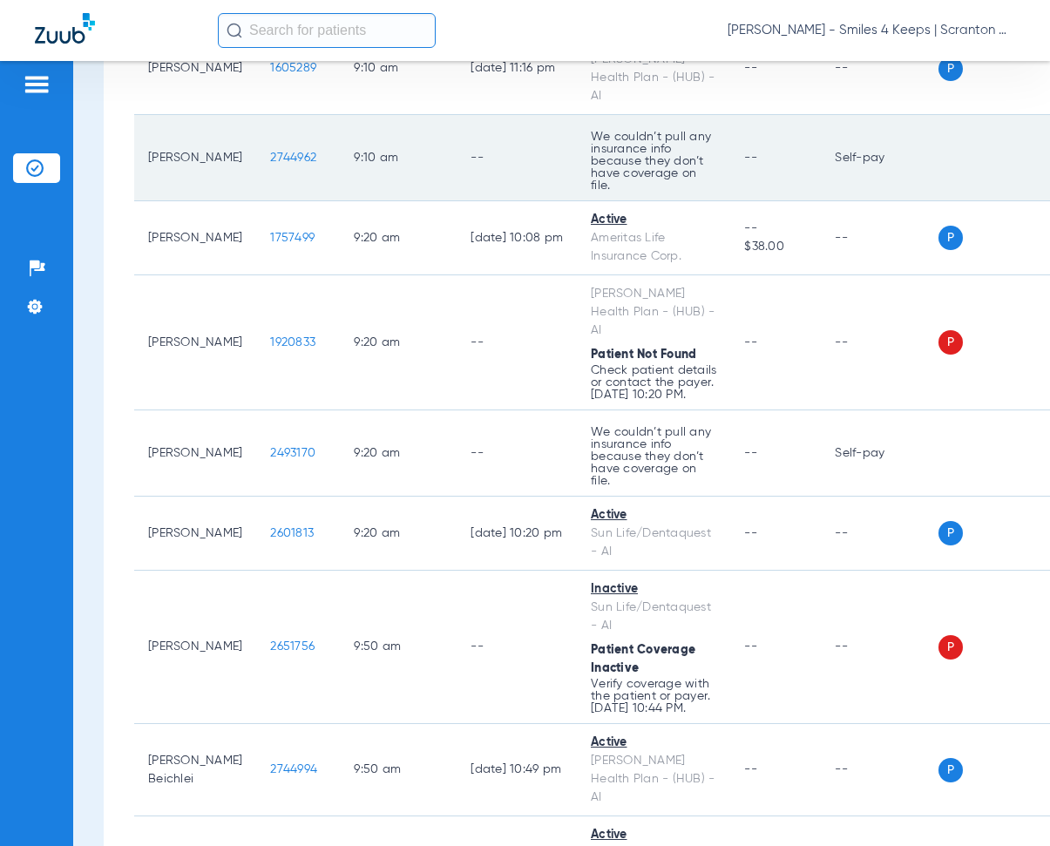
drag, startPoint x: 240, startPoint y: 290, endPoint x: 307, endPoint y: 309, distance: 68.9
click at [307, 201] on td "2744962" at bounding box center [298, 158] width 84 height 86
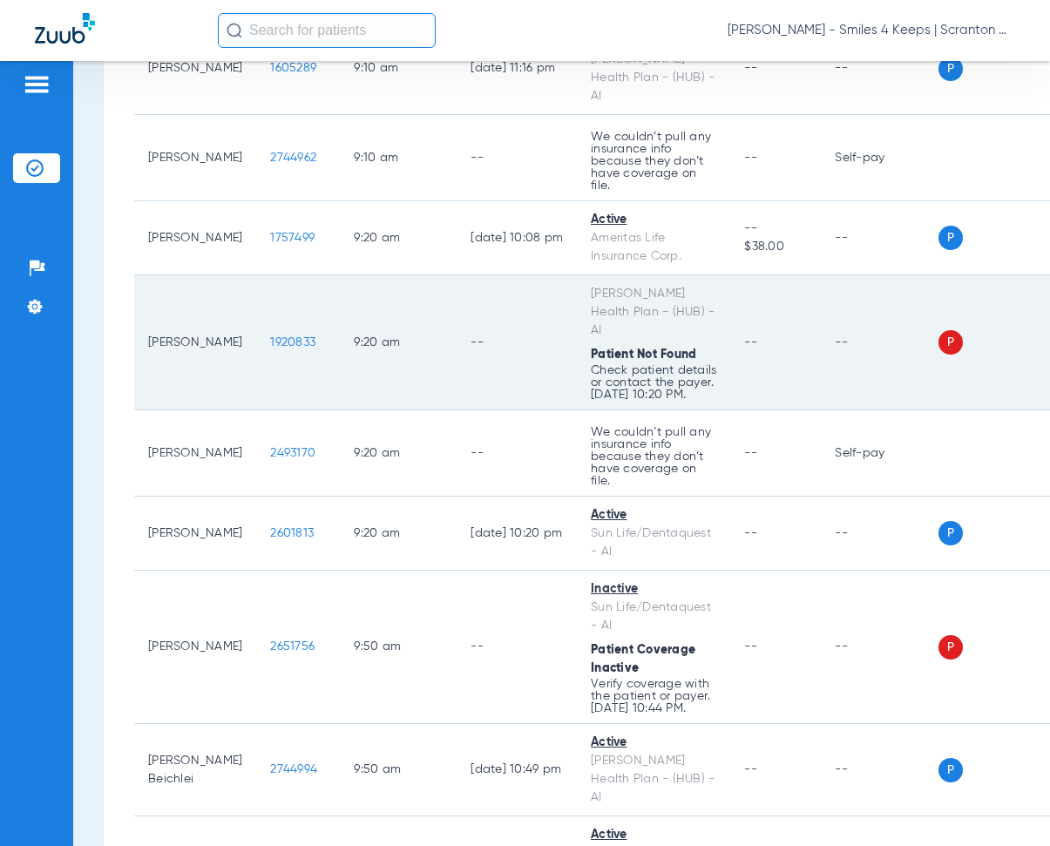
drag, startPoint x: 243, startPoint y: 489, endPoint x: 303, endPoint y: 498, distance: 60.9
click at [303, 410] on td "1920833" at bounding box center [298, 342] width 84 height 135
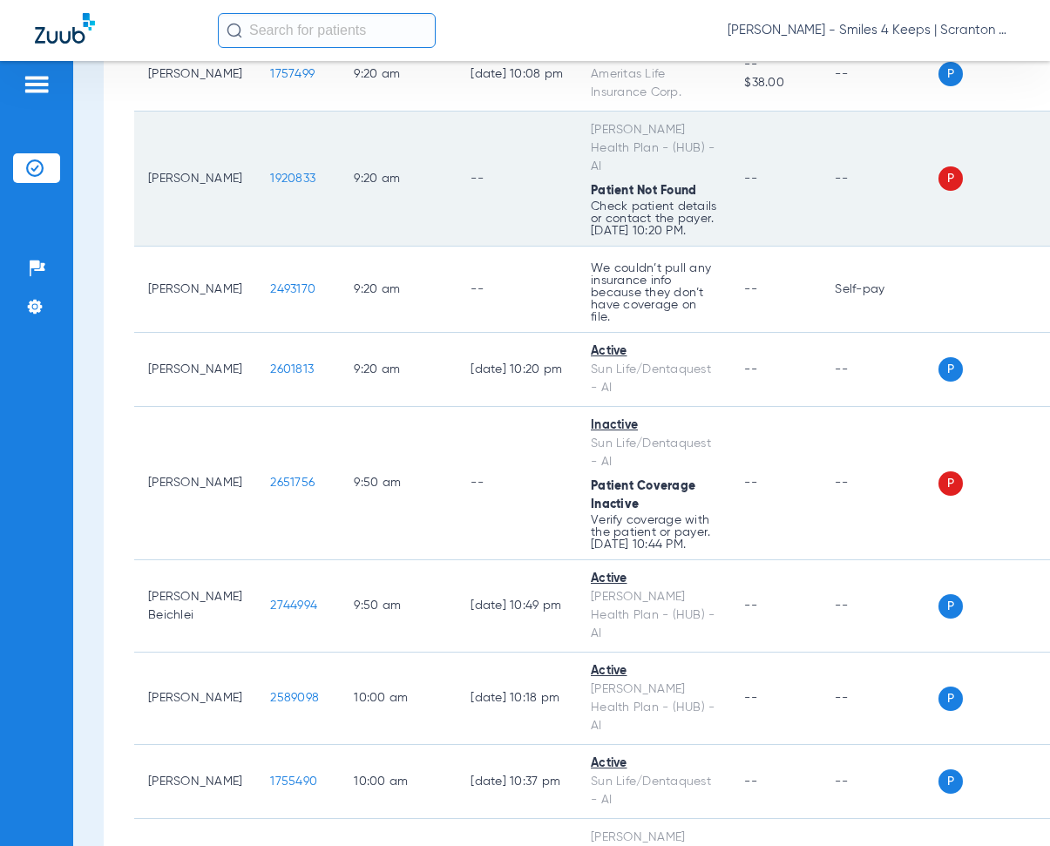
scroll to position [1568, 0]
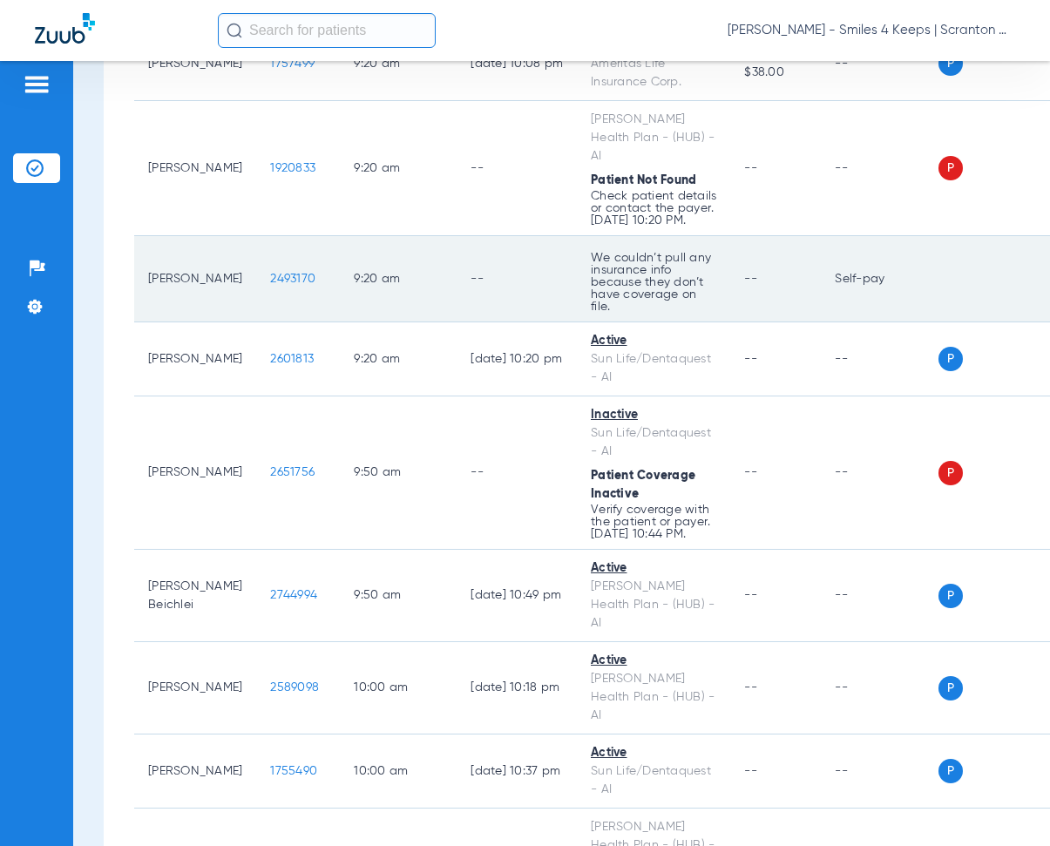
drag, startPoint x: 246, startPoint y: 437, endPoint x: 300, endPoint y: 450, distance: 55.4
click at [300, 322] on td "2493170" at bounding box center [298, 279] width 84 height 86
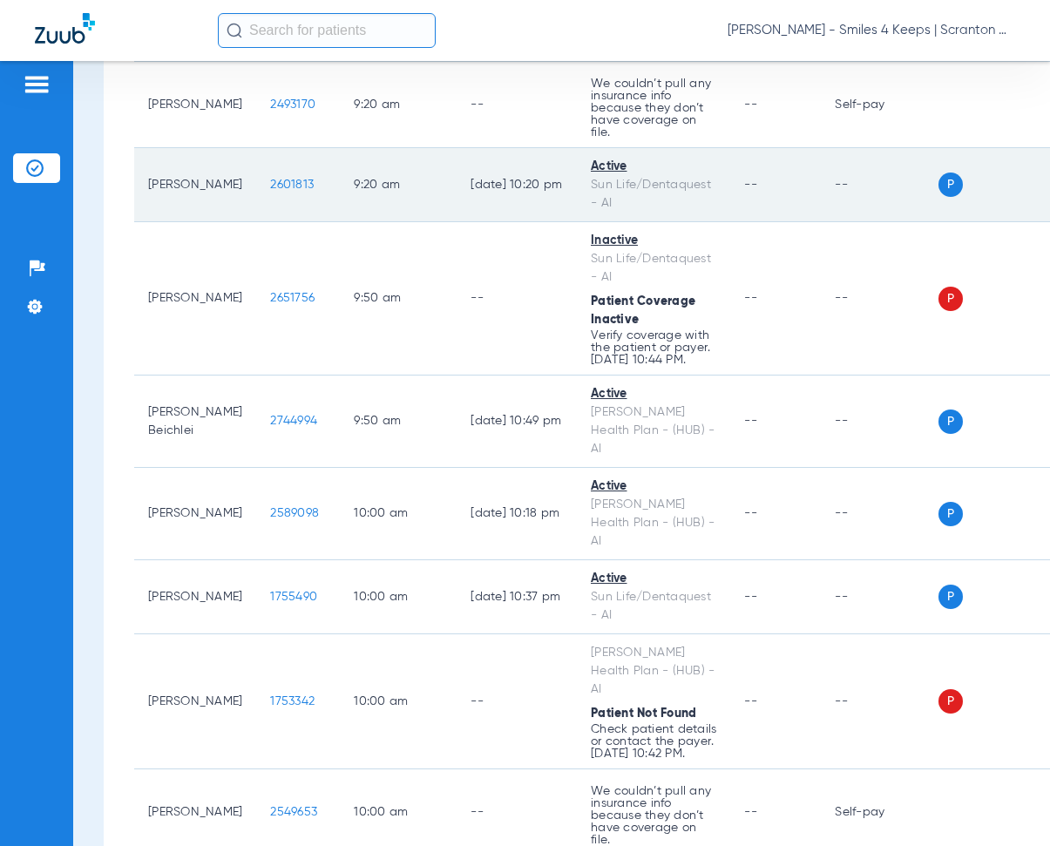
scroll to position [1830, 0]
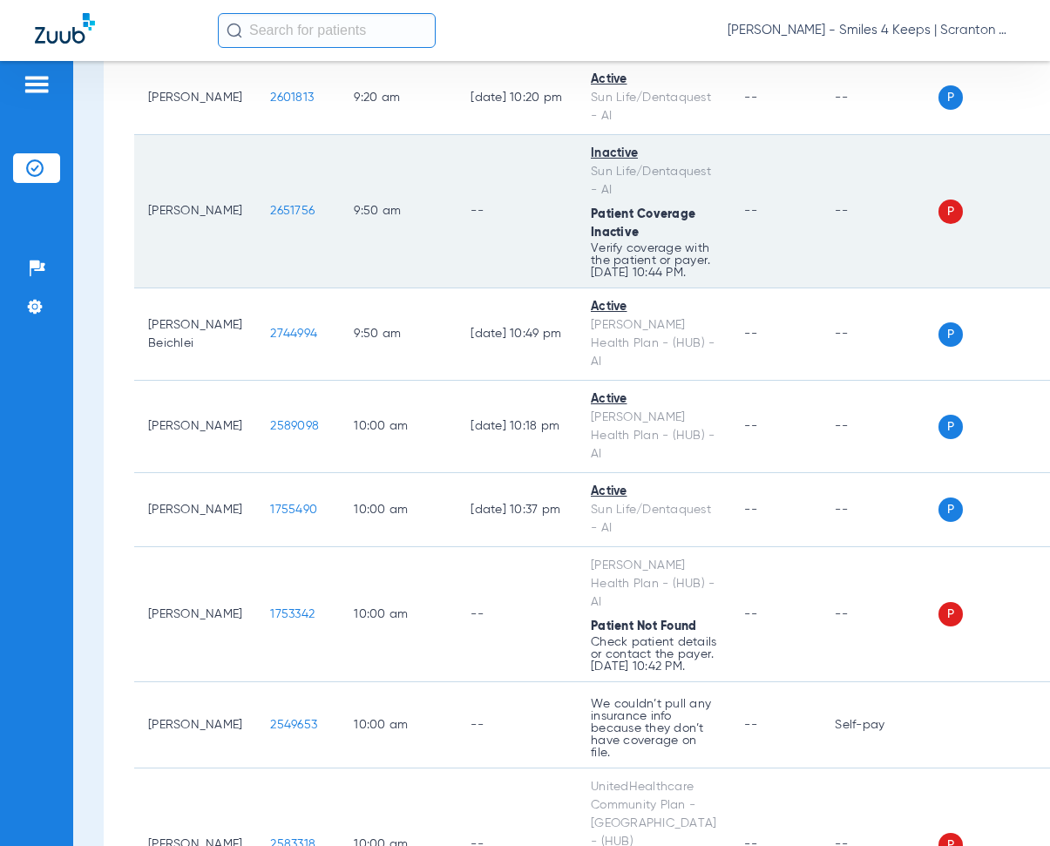
drag, startPoint x: 239, startPoint y: 418, endPoint x: 297, endPoint y: 426, distance: 58.9
click at [297, 288] on td "2651756" at bounding box center [298, 211] width 84 height 153
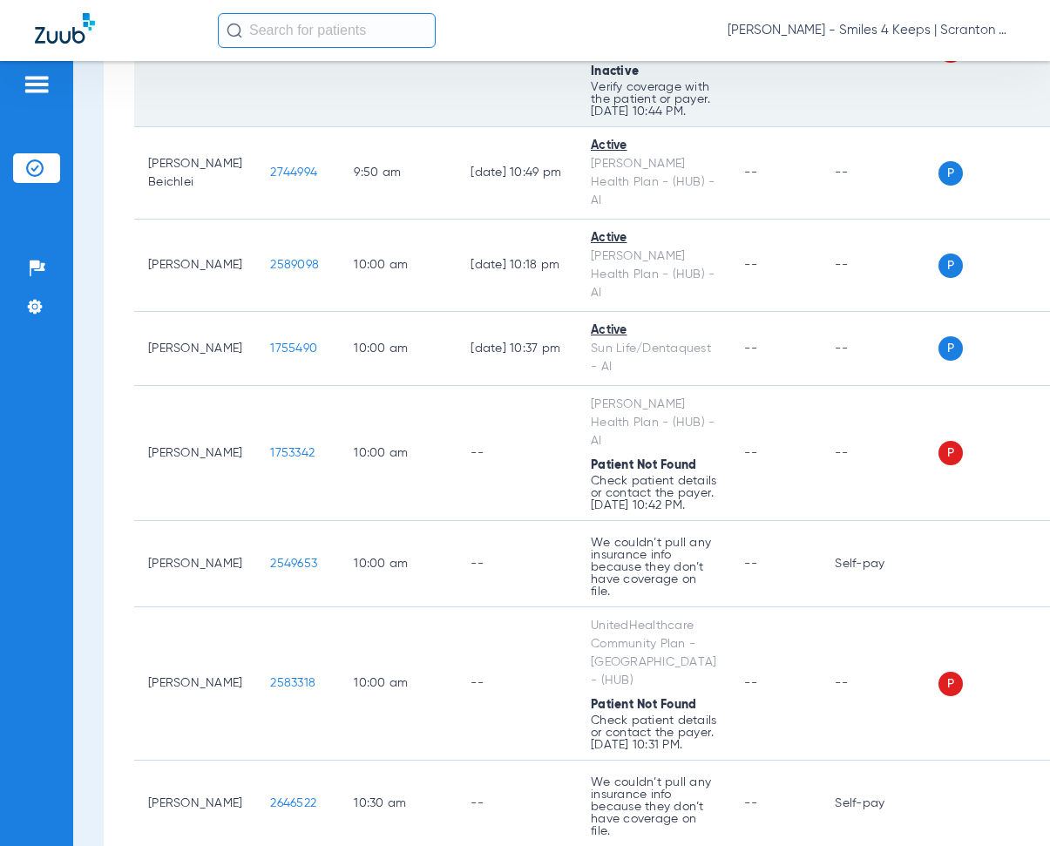
scroll to position [2004, 0]
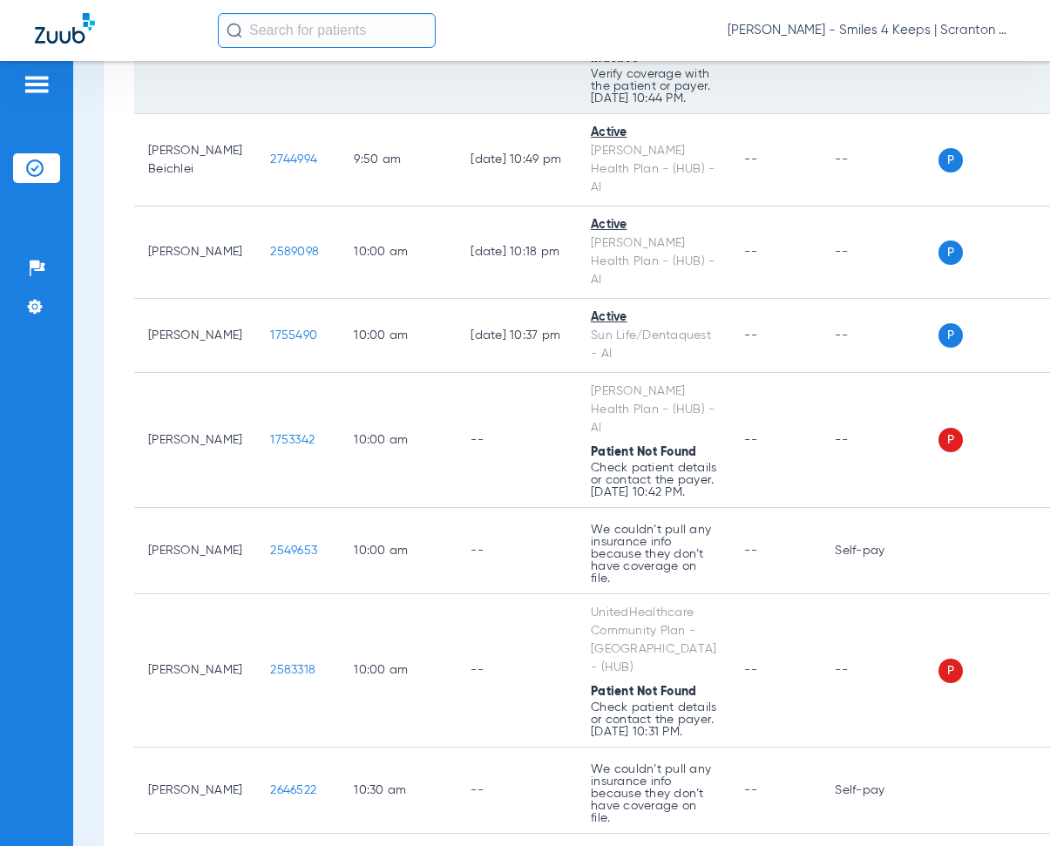
drag, startPoint x: 480, startPoint y: 193, endPoint x: 536, endPoint y: 186, distance: 56.1
click at [484, 114] on td "--" at bounding box center [517, 37] width 120 height 153
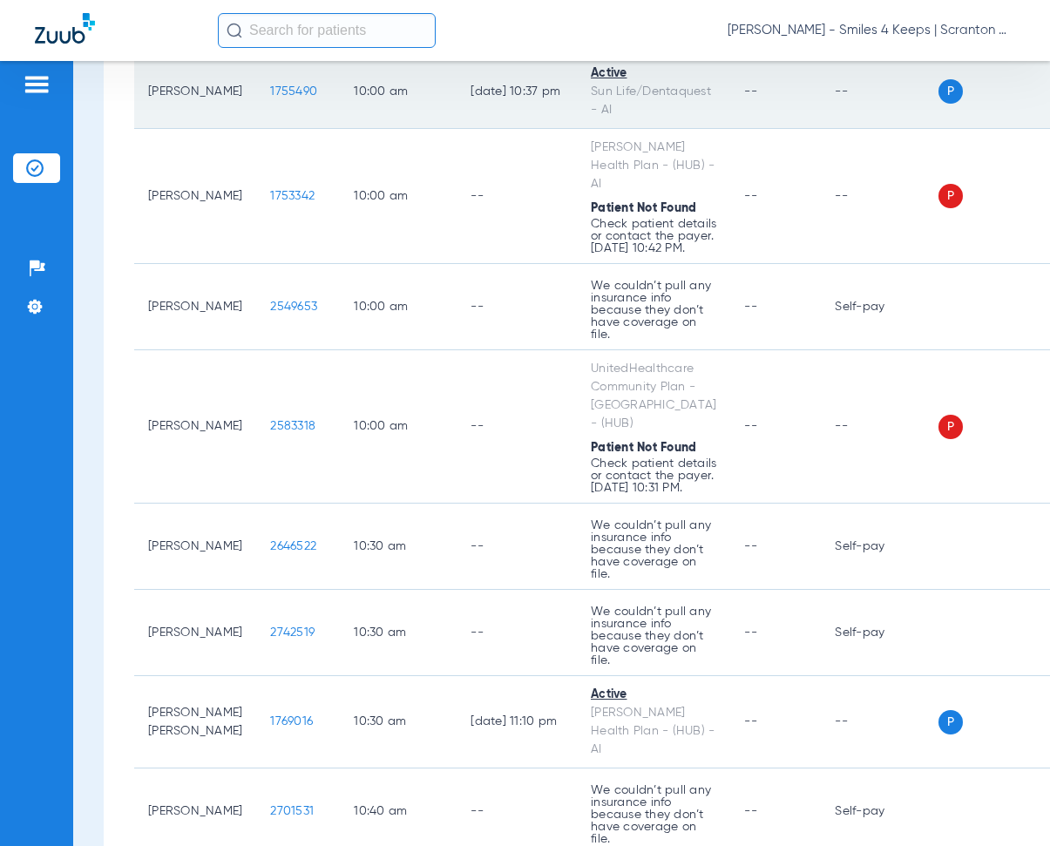
scroll to position [2352, 0]
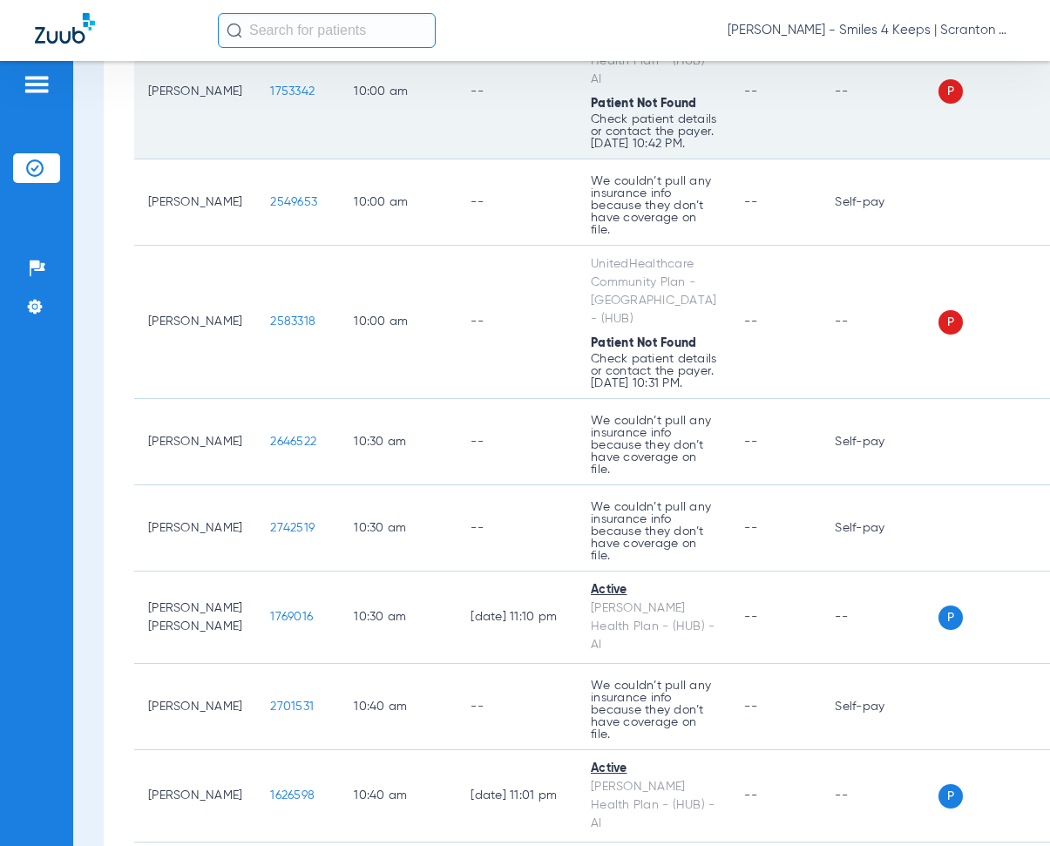
drag, startPoint x: 244, startPoint y: 321, endPoint x: 295, endPoint y: 331, distance: 52.3
click at [295, 159] on td "1753342" at bounding box center [298, 91] width 84 height 135
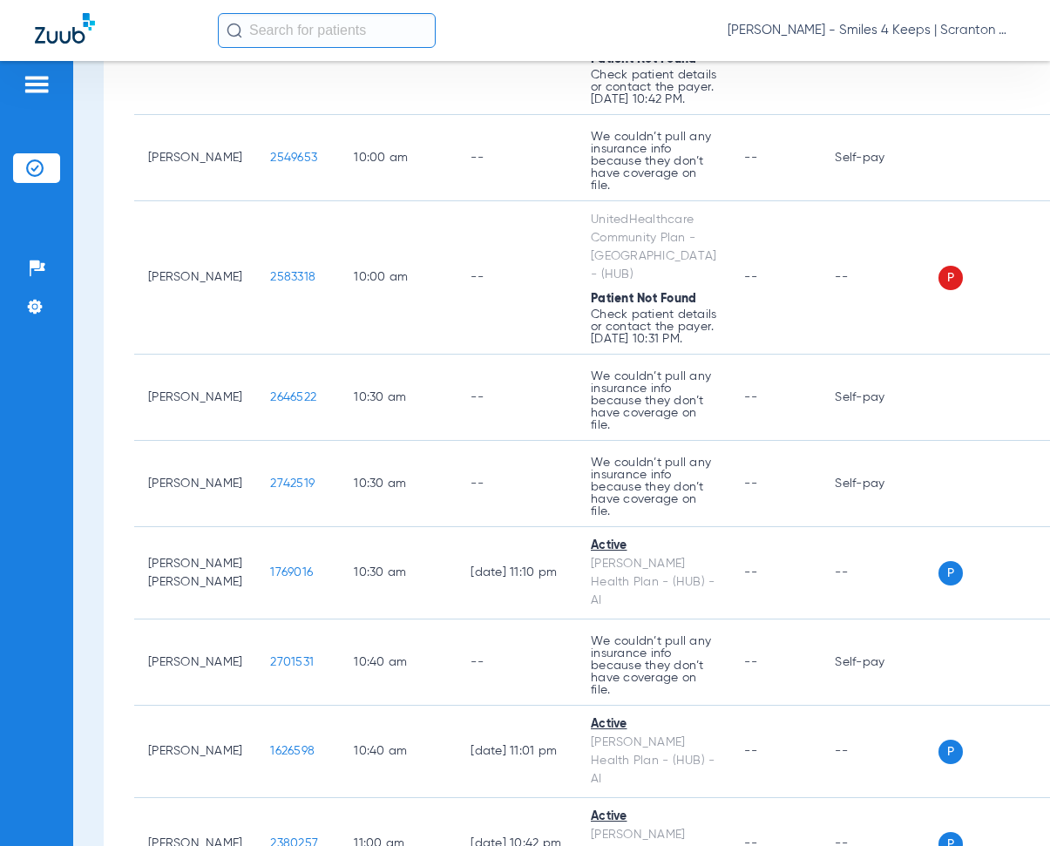
scroll to position [2440, 0]
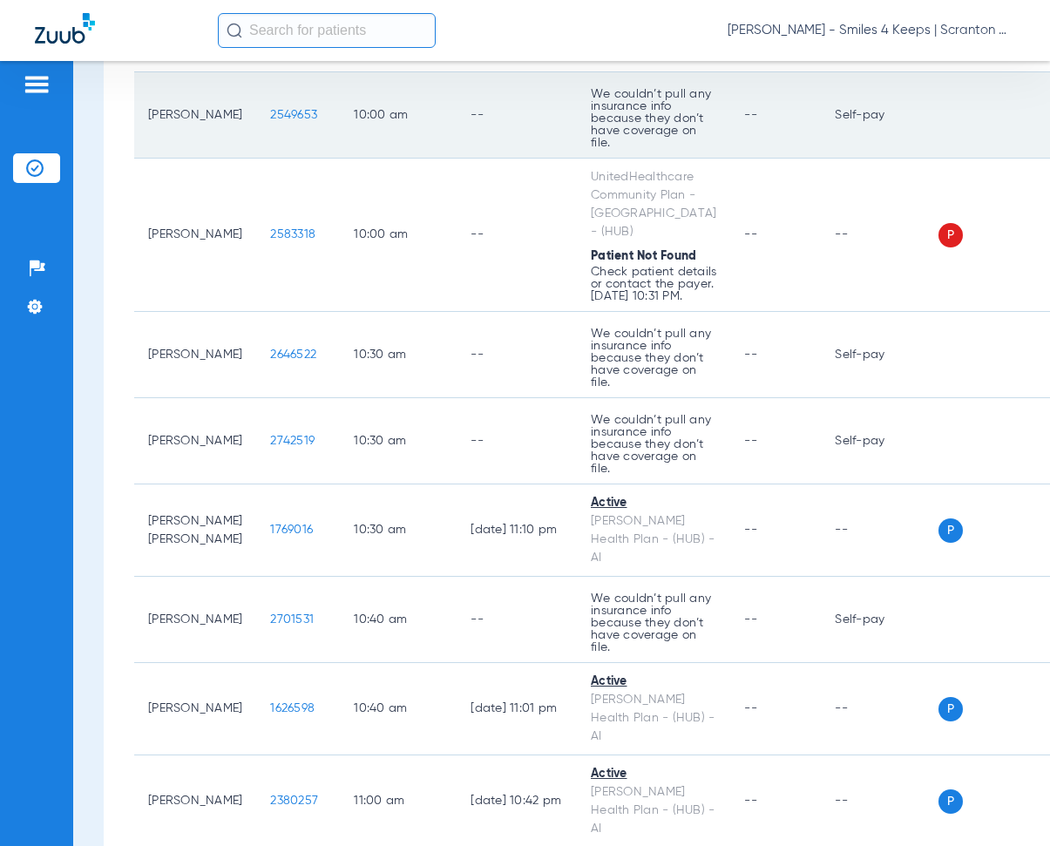
drag, startPoint x: 244, startPoint y: 359, endPoint x: 295, endPoint y: 374, distance: 53.5
click at [295, 159] on td "2549653" at bounding box center [298, 115] width 84 height 86
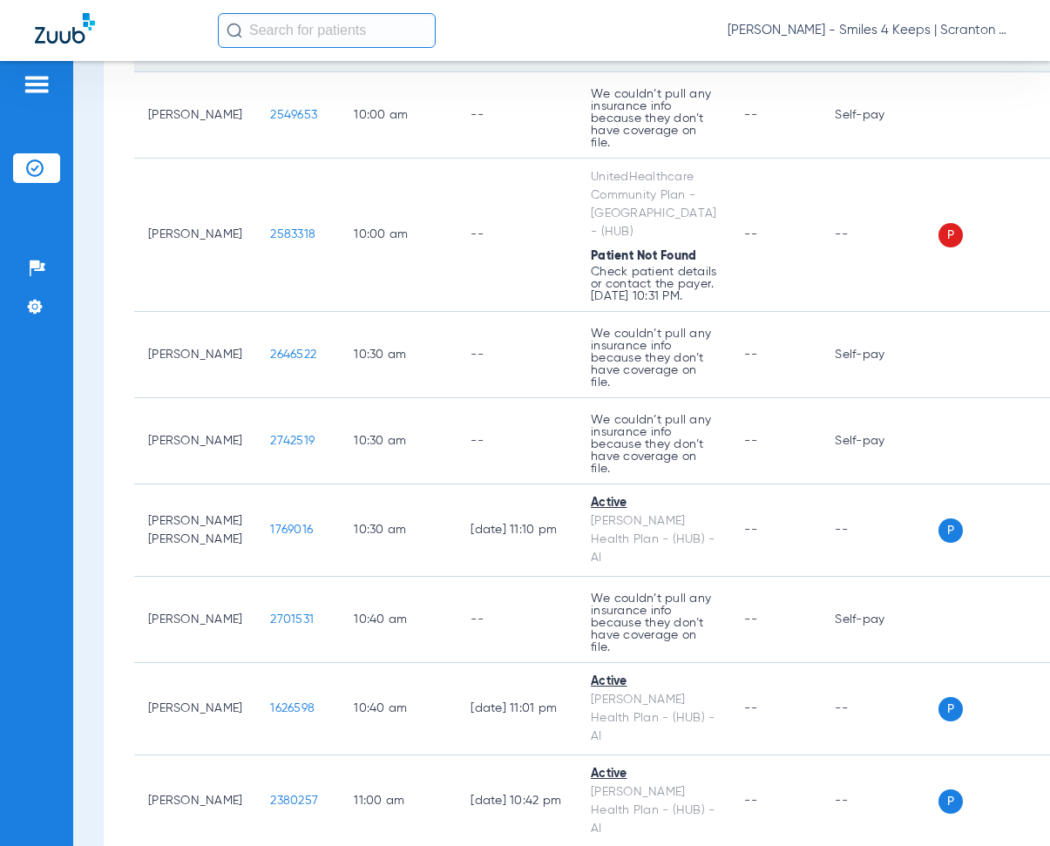
drag, startPoint x: 272, startPoint y: 309, endPoint x: 233, endPoint y: 270, distance: 55.4
click at [256, 72] on td "1753342" at bounding box center [298, 4] width 84 height 135
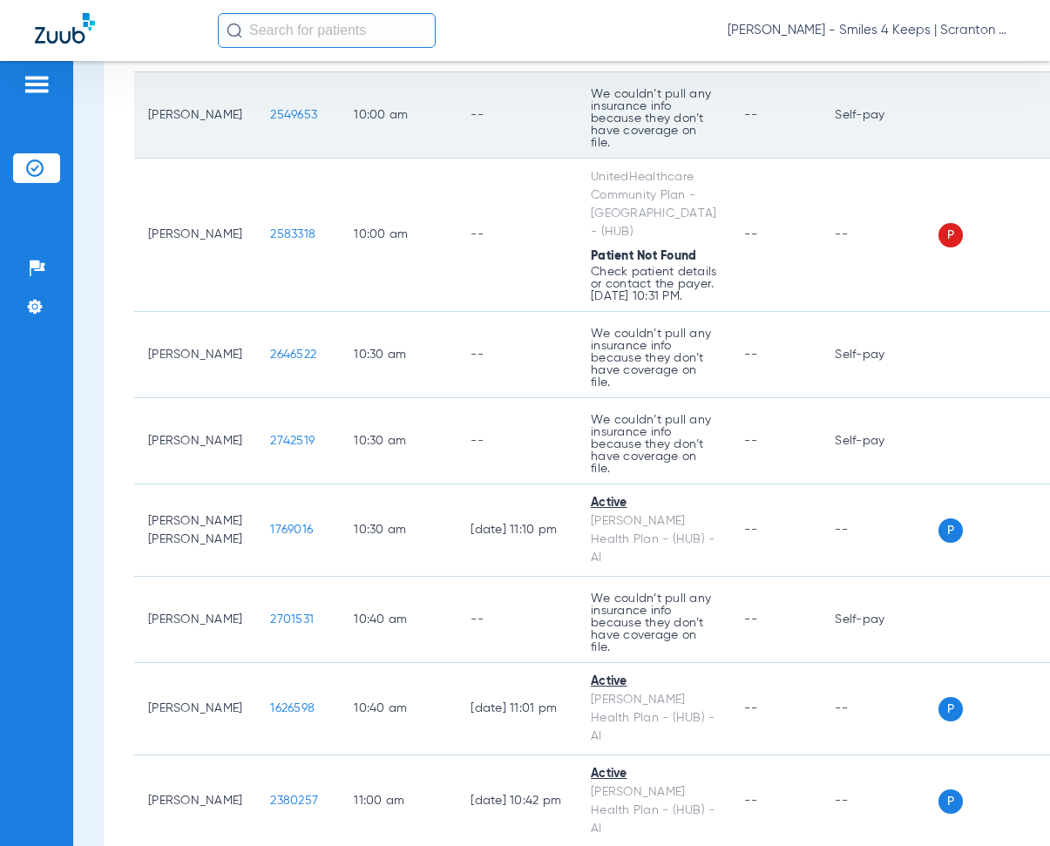
drag, startPoint x: 242, startPoint y: 358, endPoint x: 299, endPoint y: 375, distance: 59.0
click at [299, 159] on td "2549653" at bounding box center [298, 115] width 84 height 86
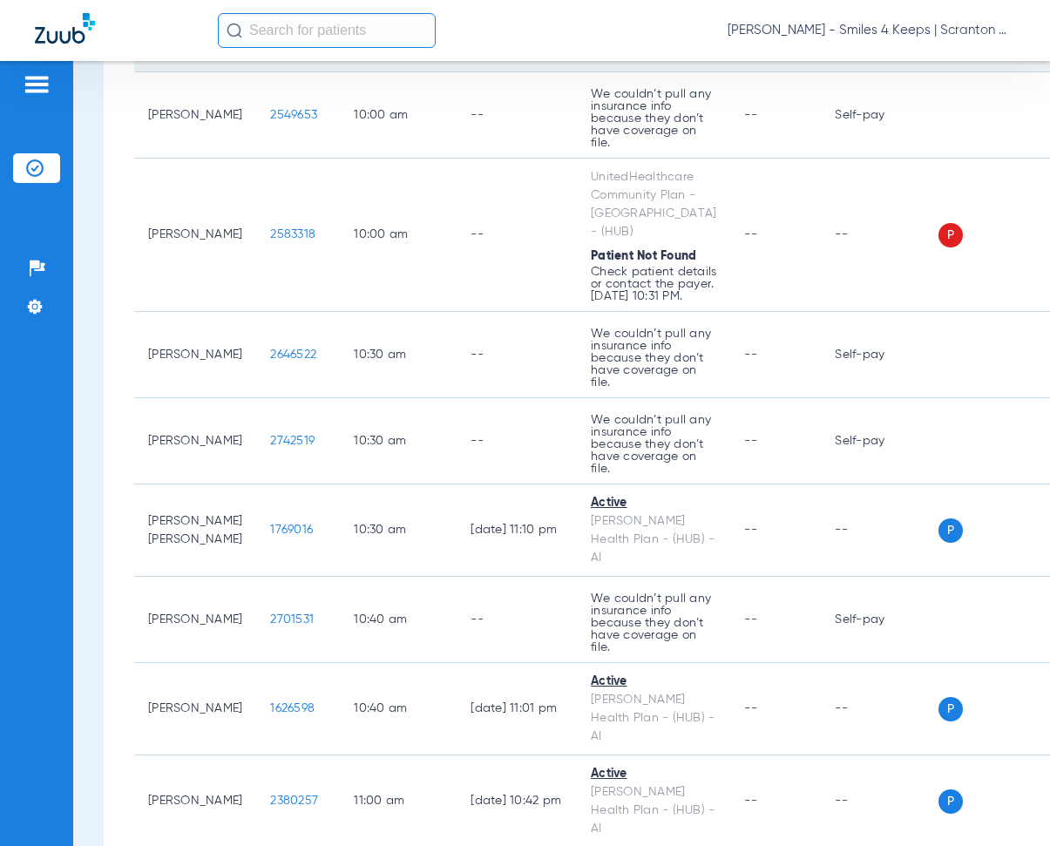
click at [475, 72] on td "--" at bounding box center [517, 4] width 120 height 135
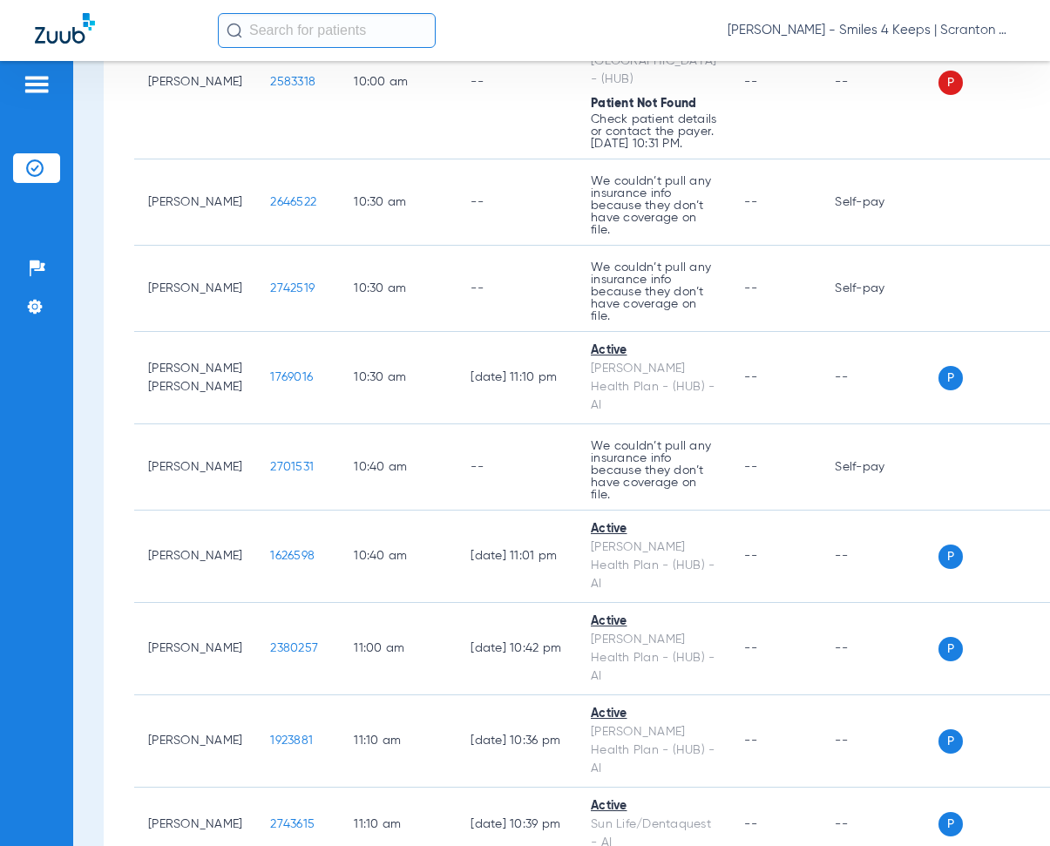
scroll to position [2614, 0]
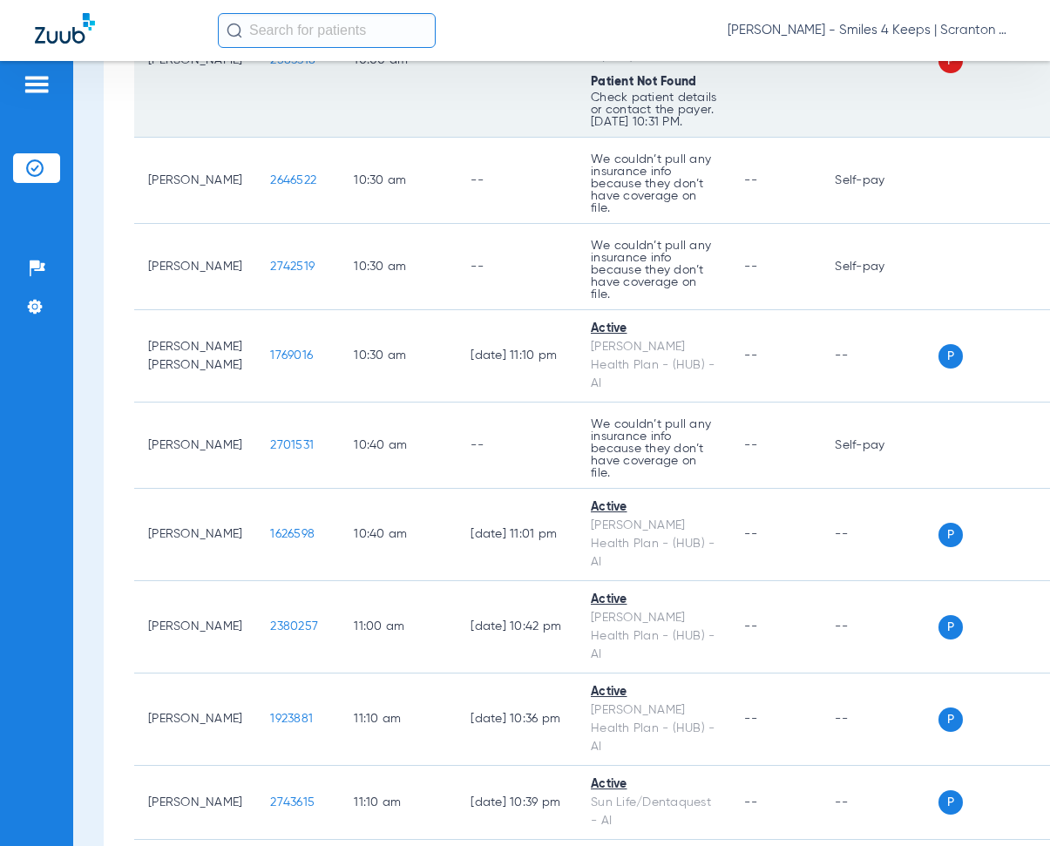
drag, startPoint x: 246, startPoint y: 318, endPoint x: 315, endPoint y: 335, distance: 71.6
click at [315, 138] on tr "[PERSON_NAME] 2583318 10:00 AM -- UnitedHealthcare Community Plan - PA - (HUB) …" at bounding box center [602, 60] width 937 height 153
click at [464, 138] on td "--" at bounding box center [517, 60] width 120 height 153
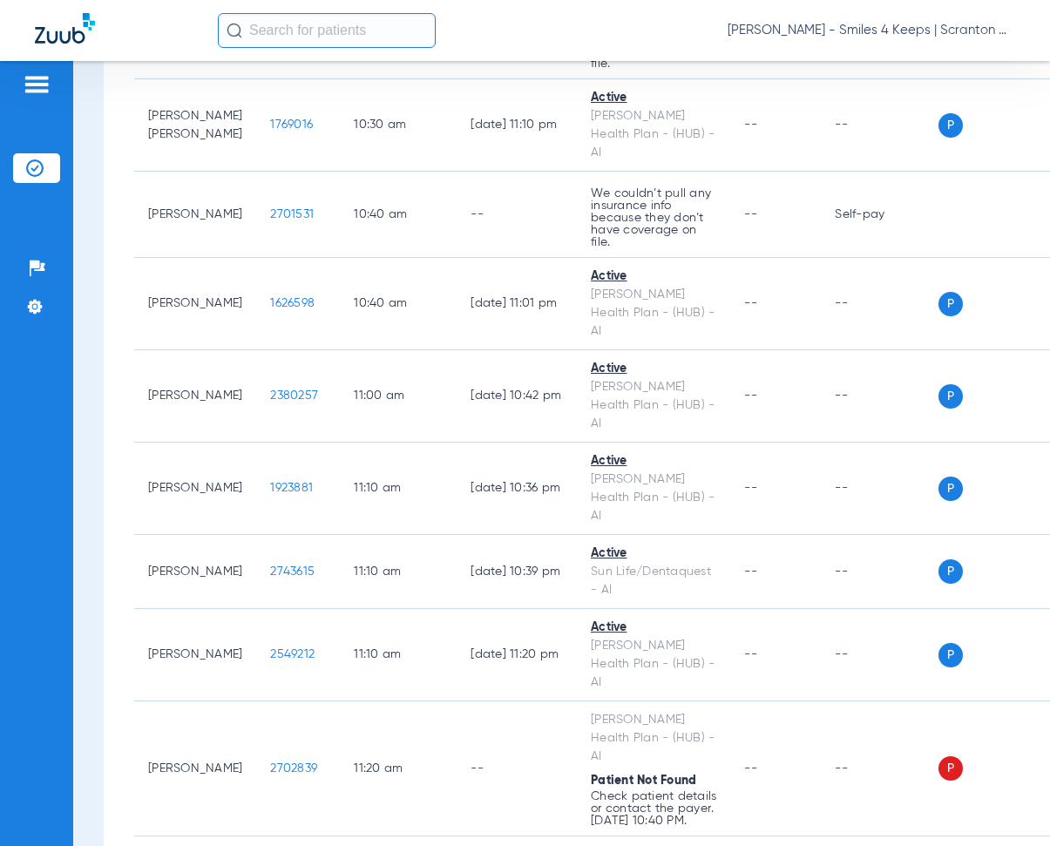
scroll to position [2875, 0]
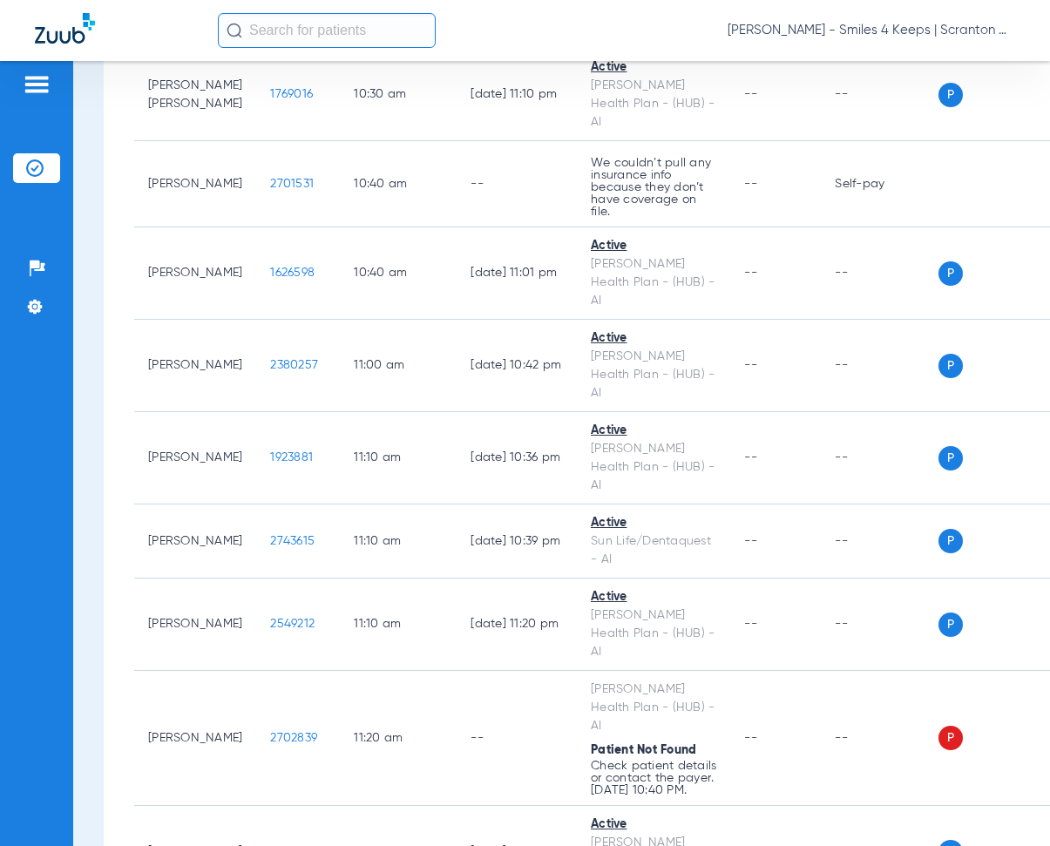
drag, startPoint x: 240, startPoint y: 185, endPoint x: 308, endPoint y: 197, distance: 68.2
drag, startPoint x: 242, startPoint y: 276, endPoint x: 289, endPoint y: 279, distance: 47.1
click at [289, 49] on td "2742519" at bounding box center [298, 6] width 84 height 86
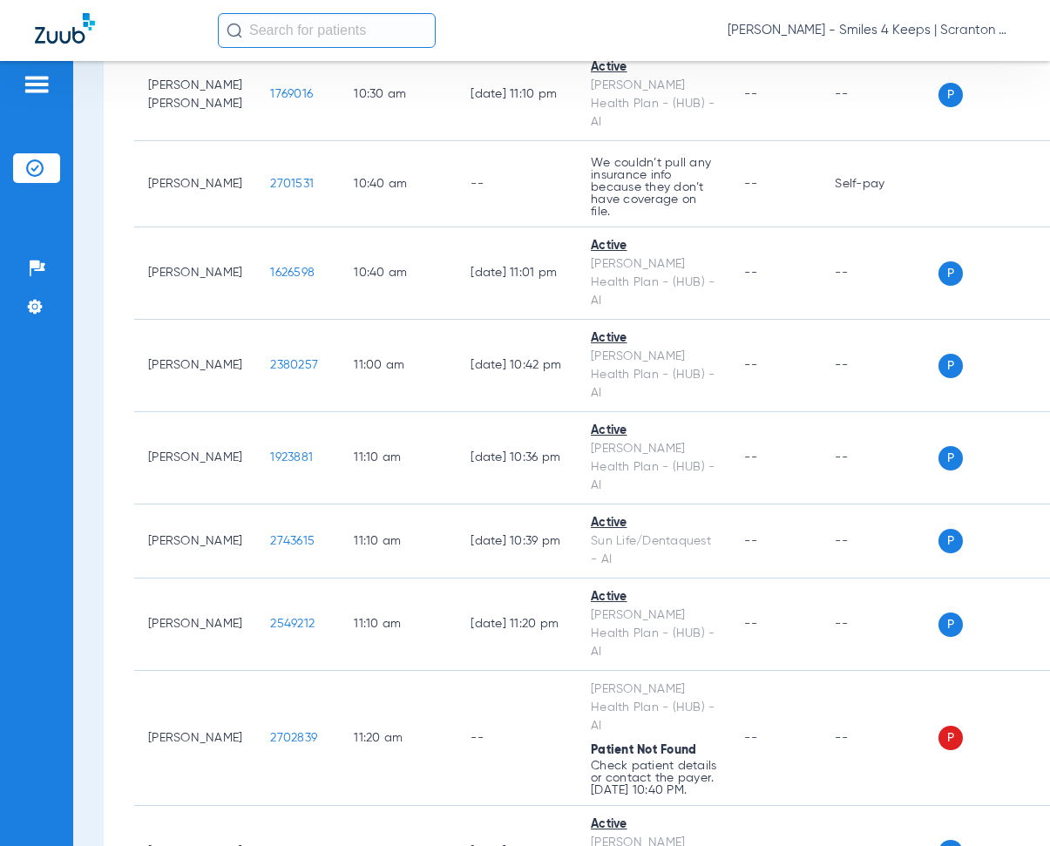
click at [421, 49] on td "10:30 AM" at bounding box center [398, 6] width 117 height 86
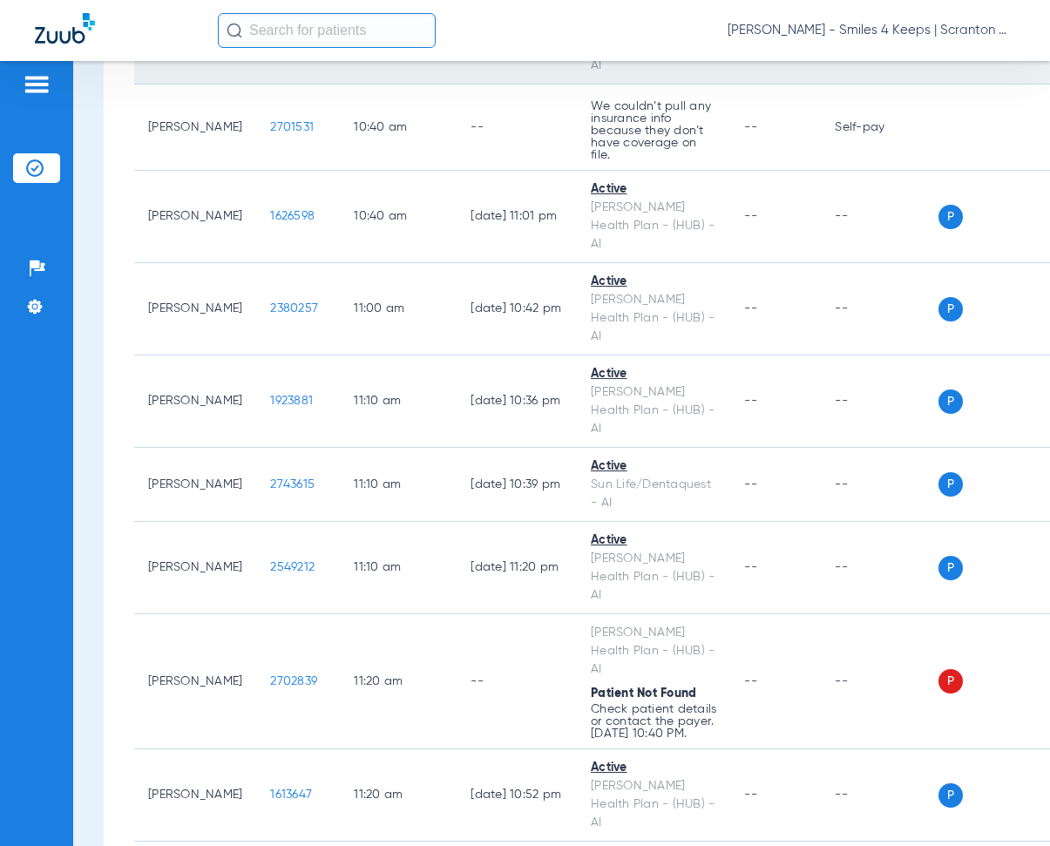
scroll to position [2962, 0]
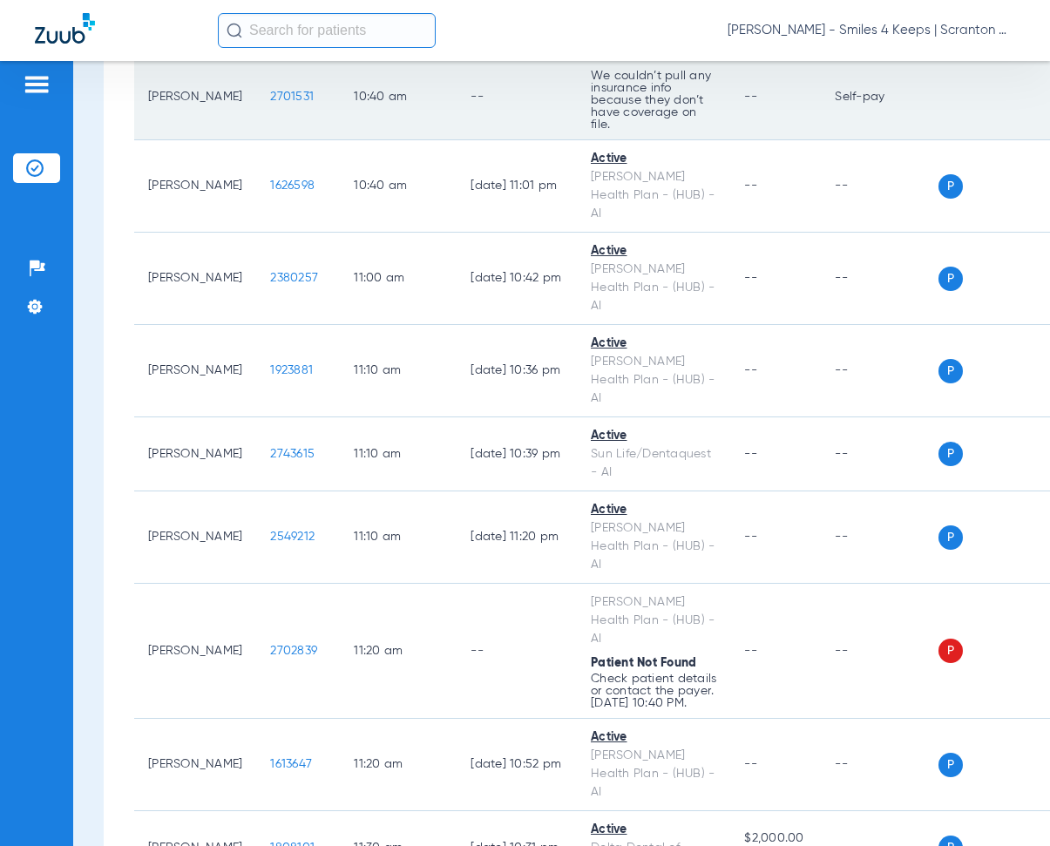
drag, startPoint x: 238, startPoint y: 344, endPoint x: 315, endPoint y: 362, distance: 78.6
click at [315, 140] on tr "[PERSON_NAME] 2701531 10:40 AM -- We couldn’t pull any insurance info because t…" at bounding box center [602, 97] width 937 height 86
click at [427, 140] on td "10:40 AM" at bounding box center [398, 97] width 117 height 86
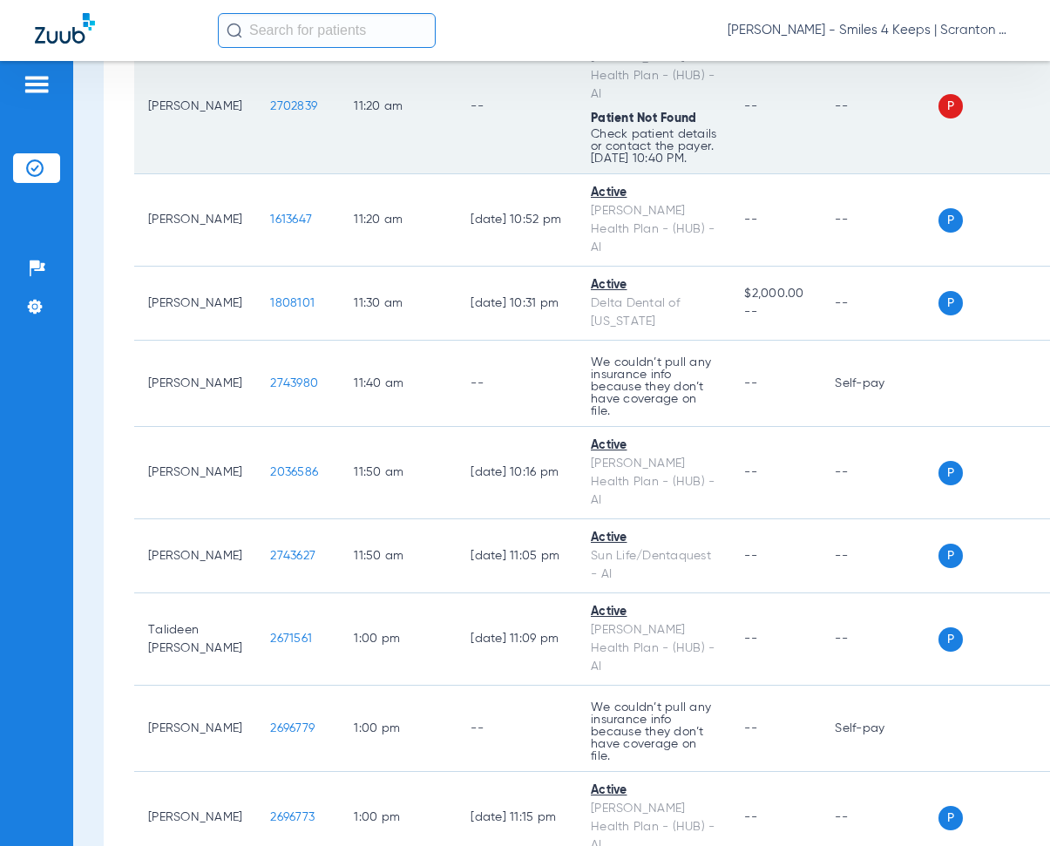
scroll to position [3572, 0]
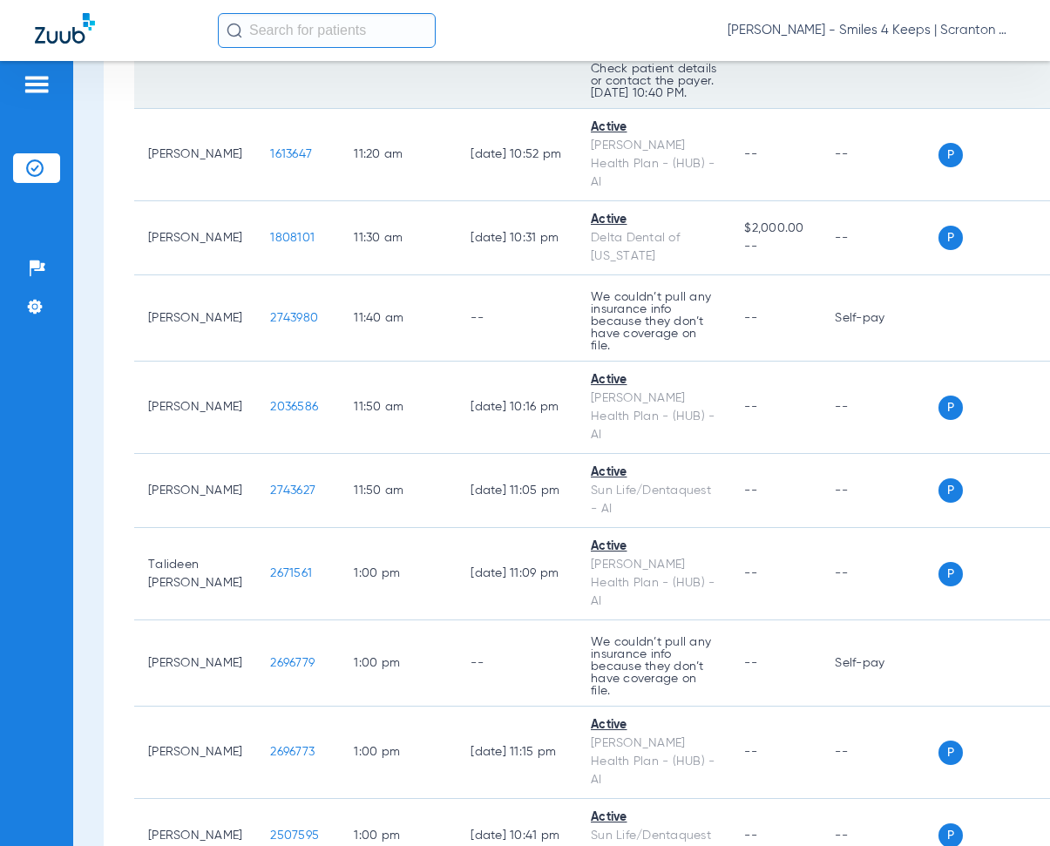
drag, startPoint x: 241, startPoint y: 252, endPoint x: 305, endPoint y: 263, distance: 64.6
click at [305, 109] on td "2702839" at bounding box center [298, 41] width 84 height 135
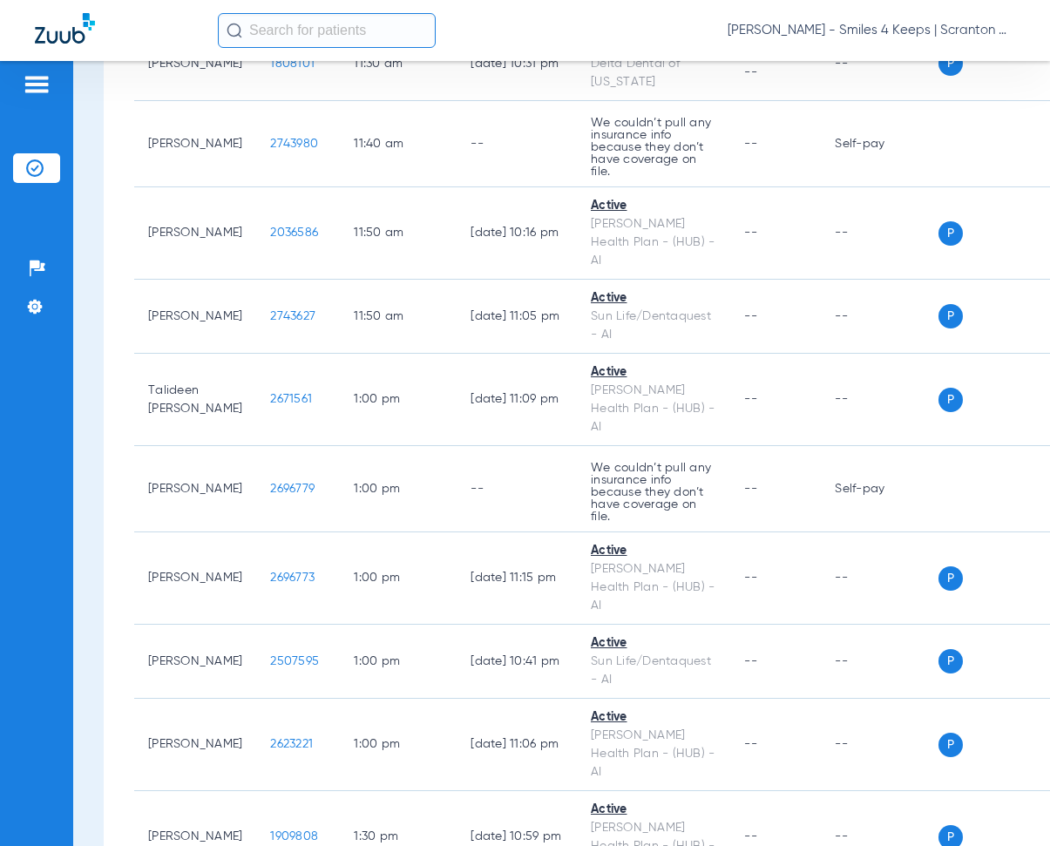
scroll to position [3834, 0]
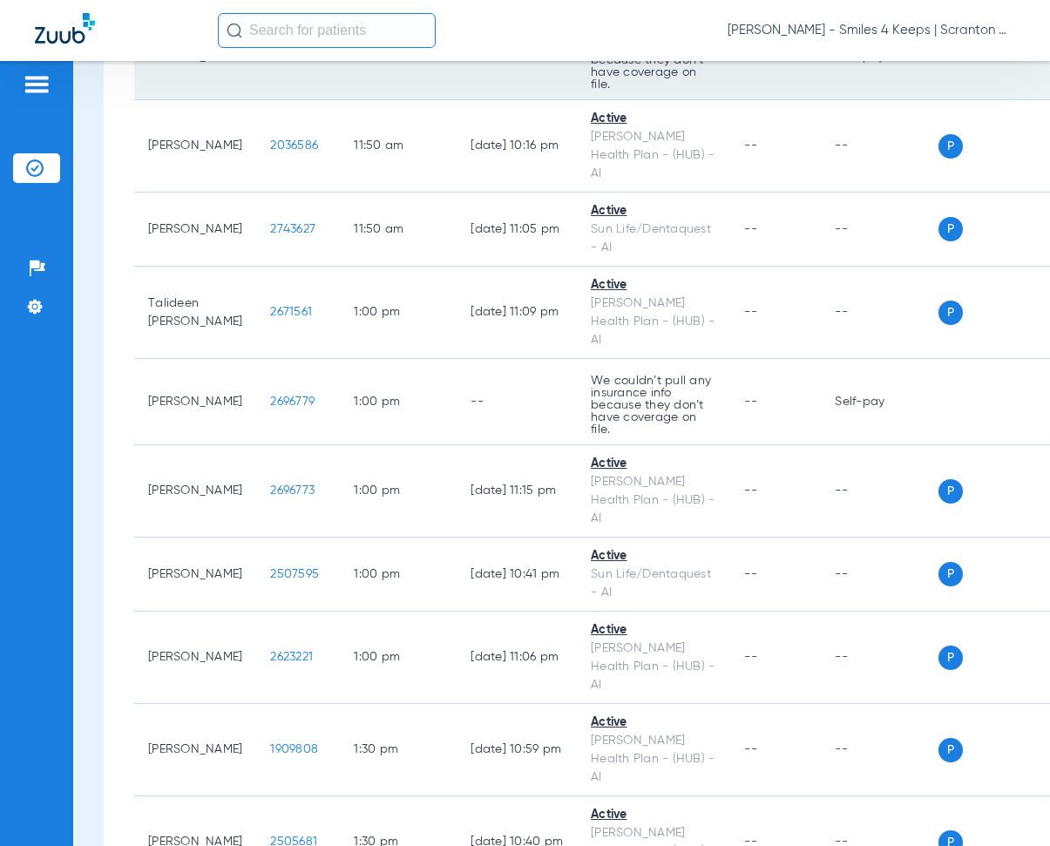
drag, startPoint x: 234, startPoint y: 256, endPoint x: 310, endPoint y: 274, distance: 77.8
click at [310, 100] on td "2743980" at bounding box center [298, 57] width 84 height 86
click at [415, 100] on td "11:40 AM" at bounding box center [398, 57] width 117 height 86
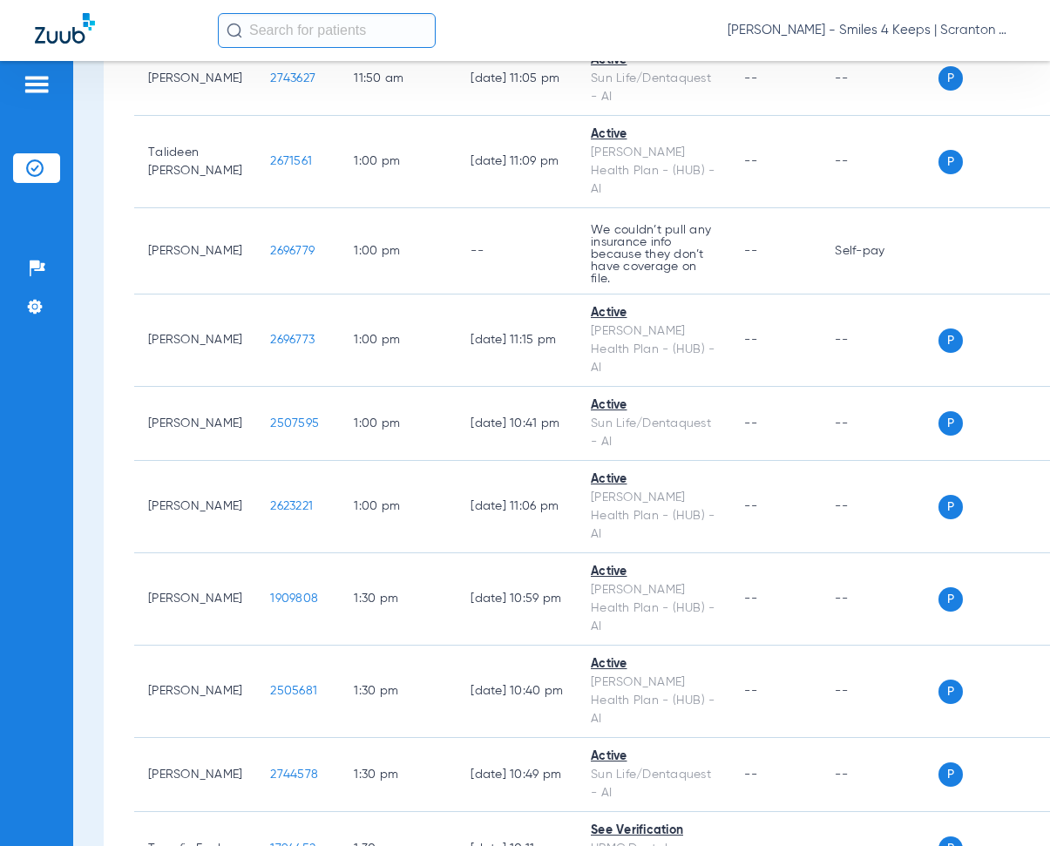
scroll to position [4008, 0]
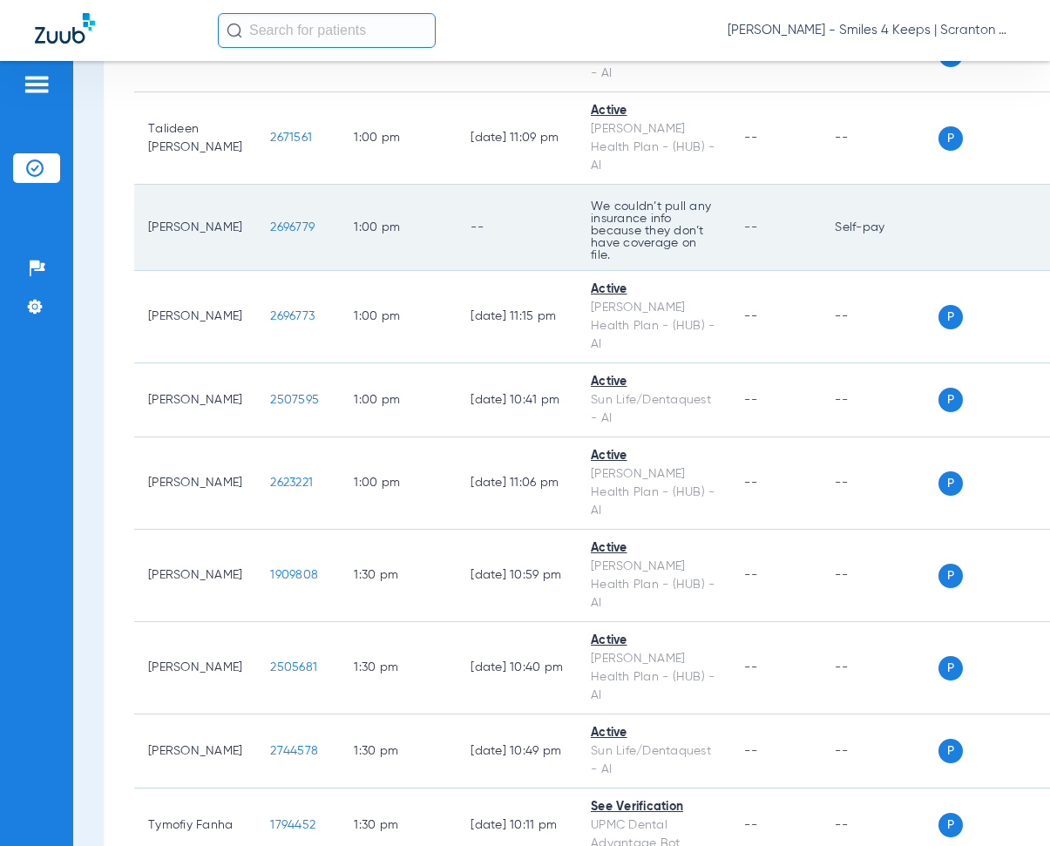
drag, startPoint x: 242, startPoint y: 410, endPoint x: 315, endPoint y: 417, distance: 72.7
click at [315, 271] on tr "[PERSON_NAME] 2696779 1:00 PM -- We couldn’t pull any insurance info because th…" at bounding box center [602, 228] width 937 height 86
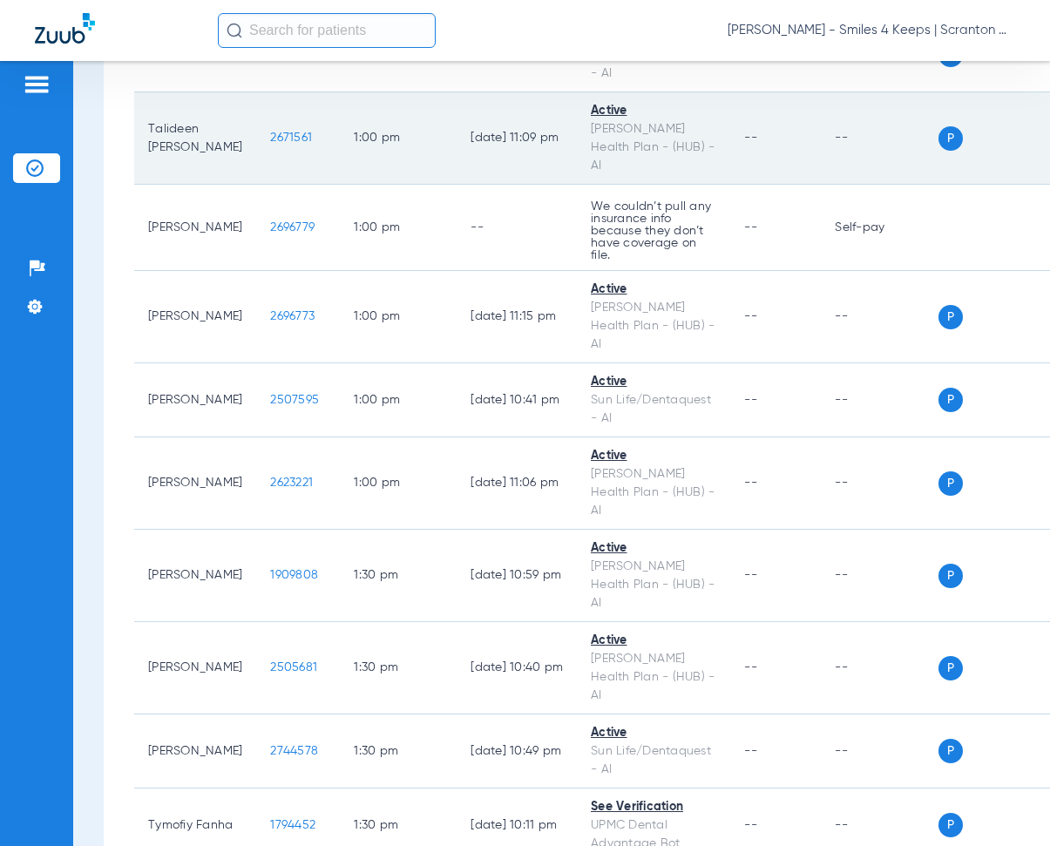
click at [393, 185] on td "1:00 PM" at bounding box center [398, 138] width 117 height 92
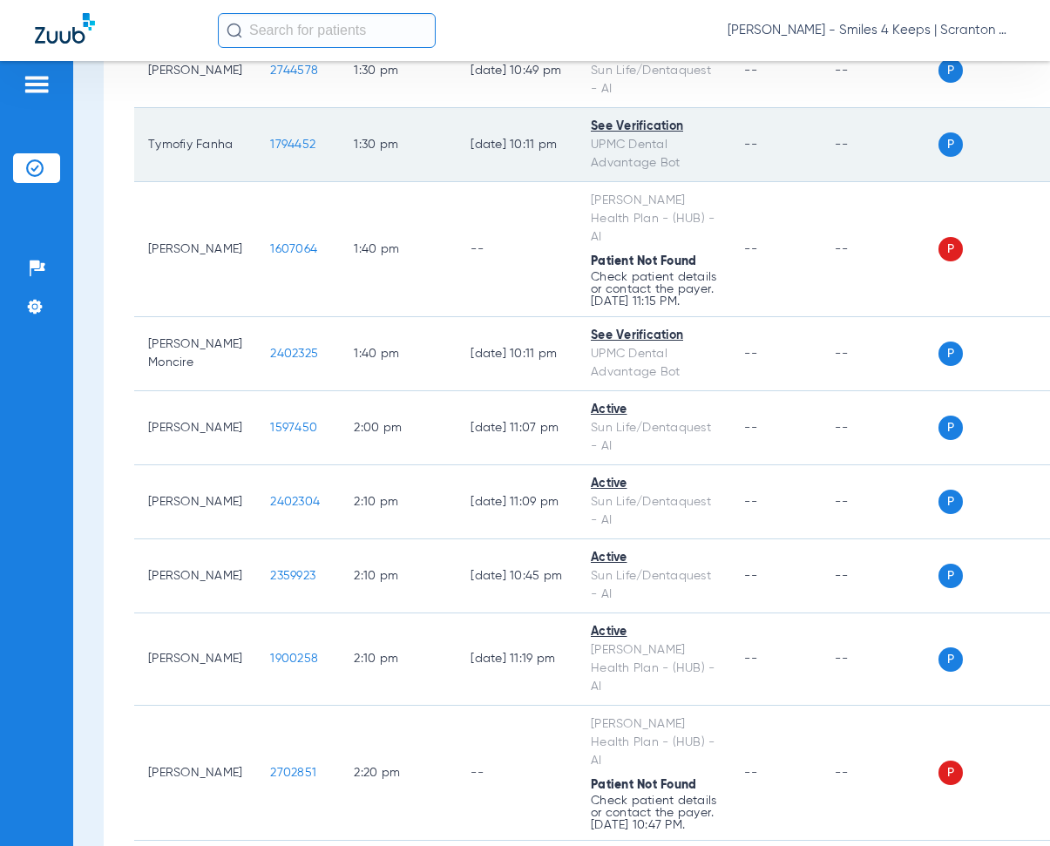
scroll to position [4705, 0]
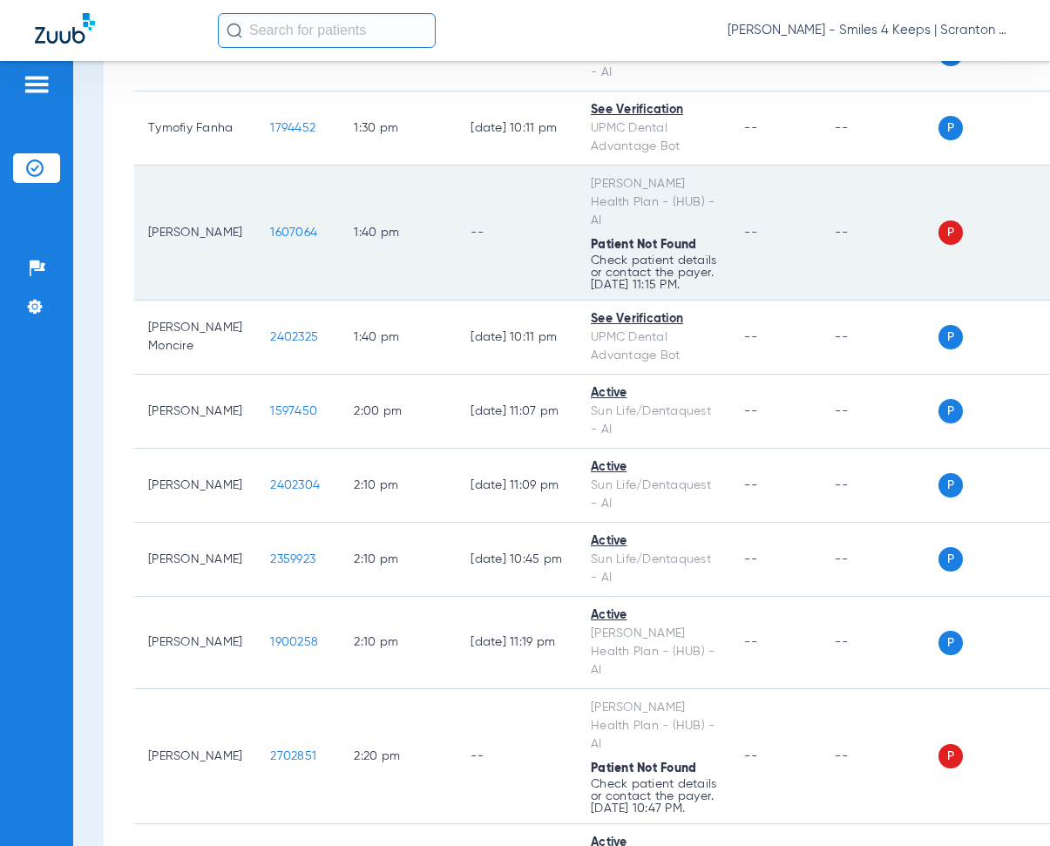
drag, startPoint x: 247, startPoint y: 390, endPoint x: 317, endPoint y: 398, distance: 71.0
click at [317, 301] on tr "[PERSON_NAME] 1607064 1:40 PM -- [PERSON_NAME] Health Plan - (HUB) - AI Patient…" at bounding box center [602, 233] width 937 height 135
click at [312, 301] on td "1607064" at bounding box center [298, 233] width 84 height 135
drag, startPoint x: 240, startPoint y: 390, endPoint x: 306, endPoint y: 394, distance: 66.3
click at [306, 301] on td "1607064" at bounding box center [298, 233] width 84 height 135
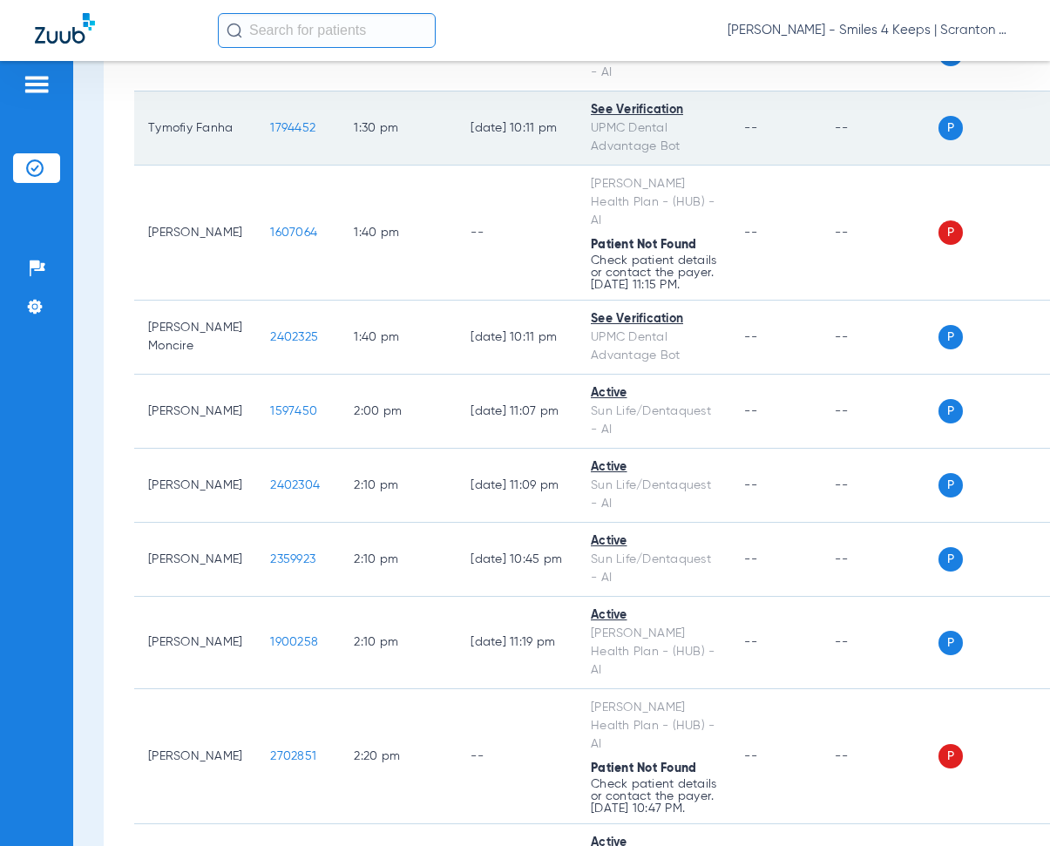
click at [406, 166] on td "1:30 PM" at bounding box center [398, 128] width 117 height 74
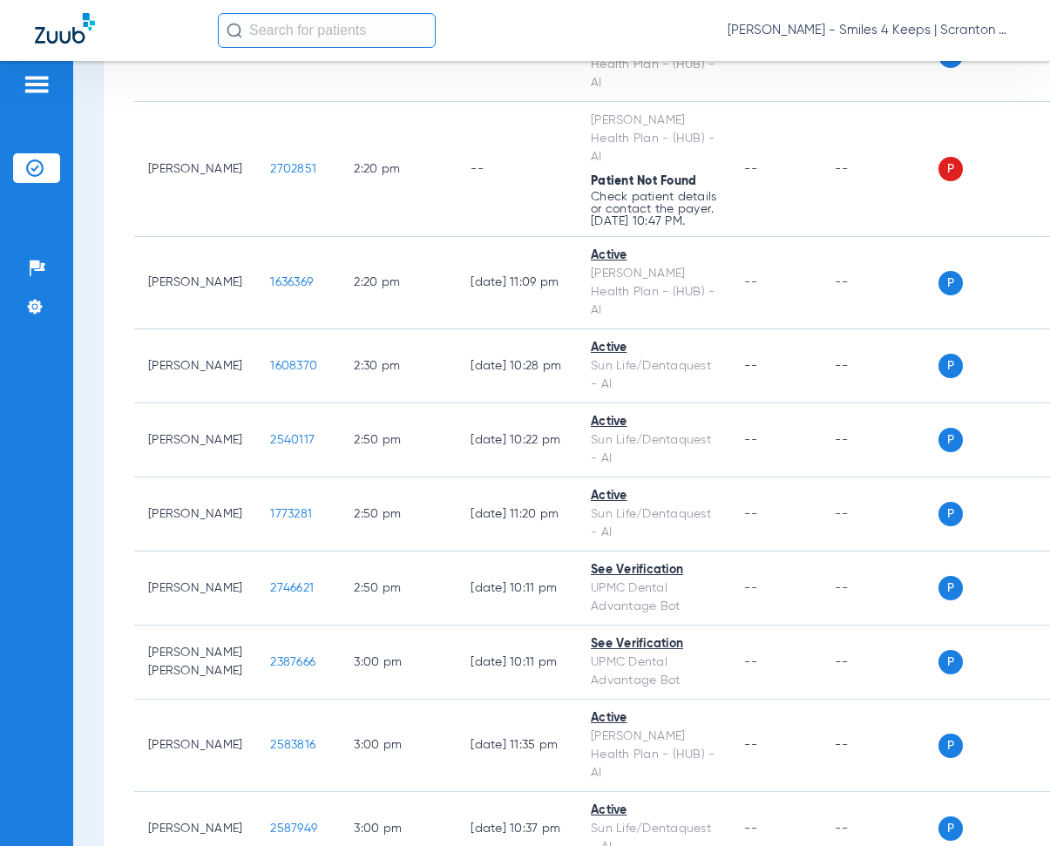
scroll to position [5315, 0]
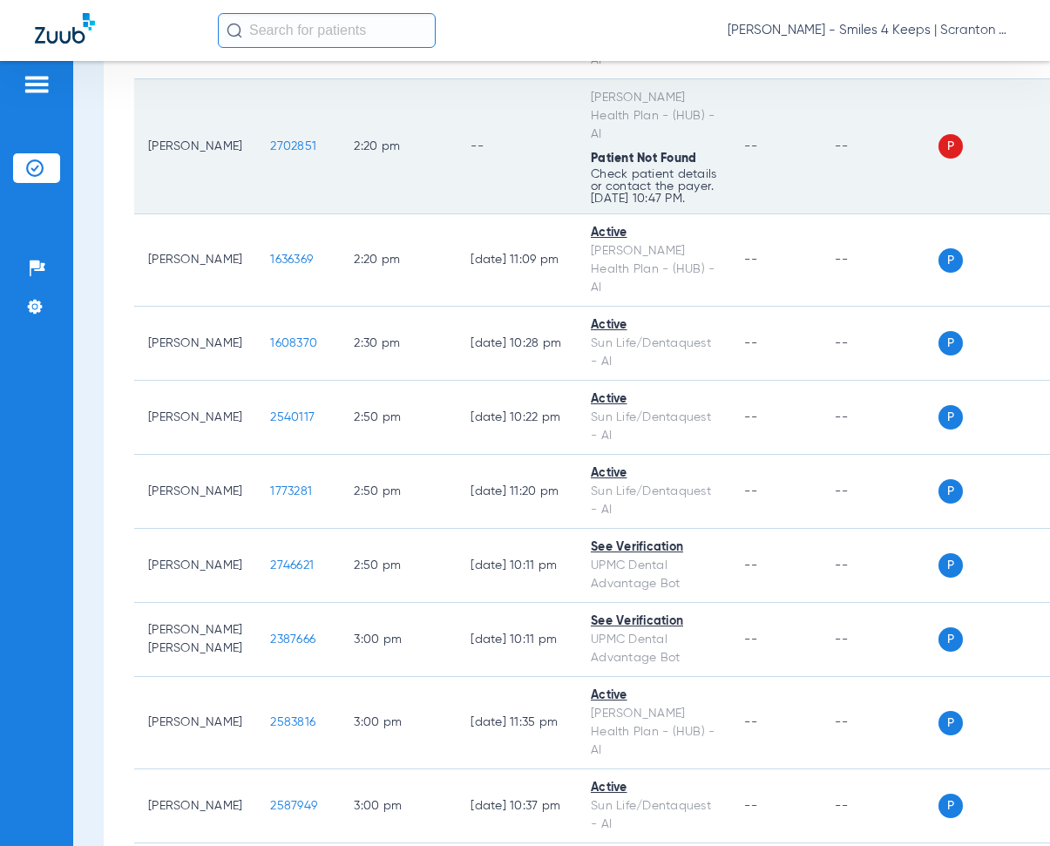
drag, startPoint x: 239, startPoint y: 367, endPoint x: 292, endPoint y: 374, distance: 53.6
click at [292, 214] on td "2702851" at bounding box center [298, 146] width 84 height 135
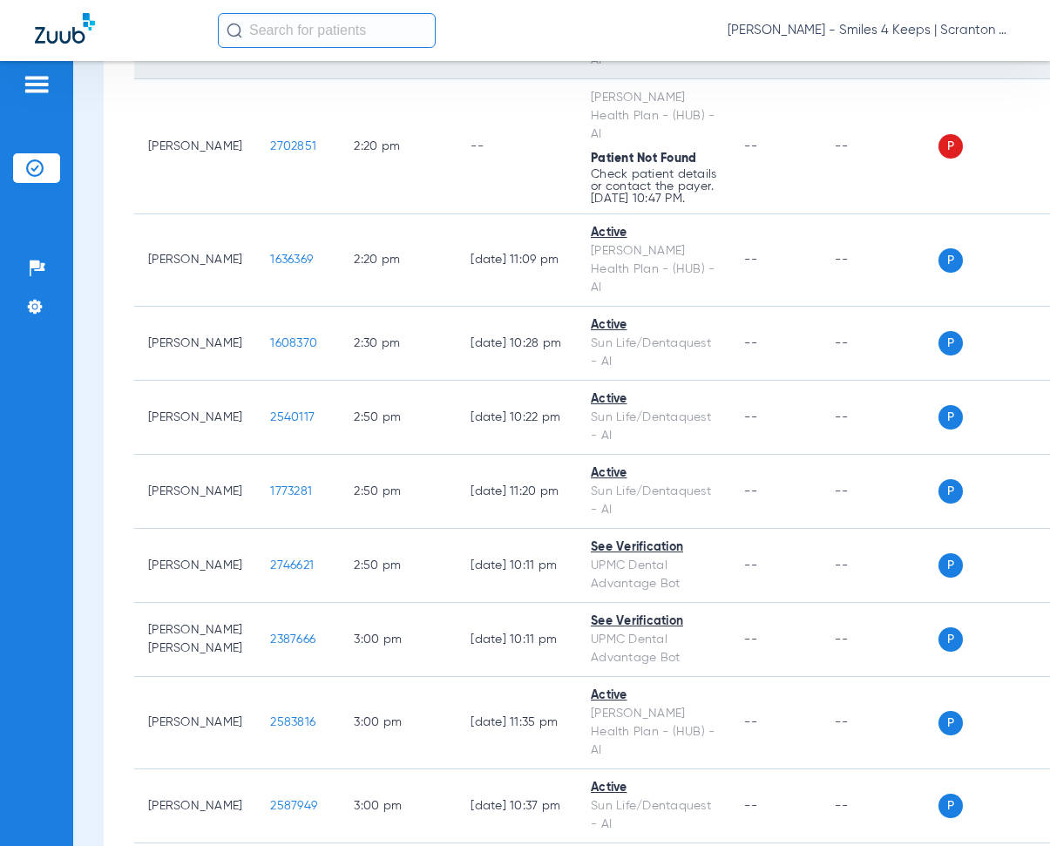
click at [424, 79] on td "2:10 PM" at bounding box center [398, 33] width 117 height 92
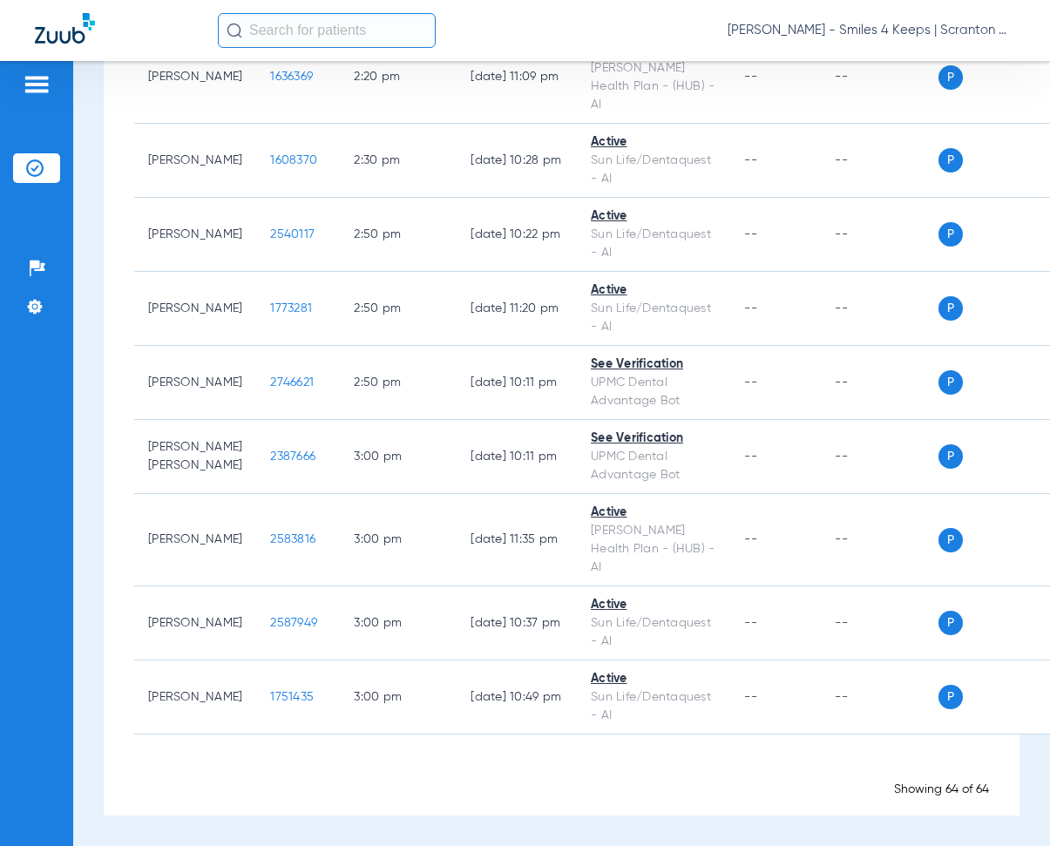
scroll to position [3517, 0]
